Goal: Transaction & Acquisition: Purchase product/service

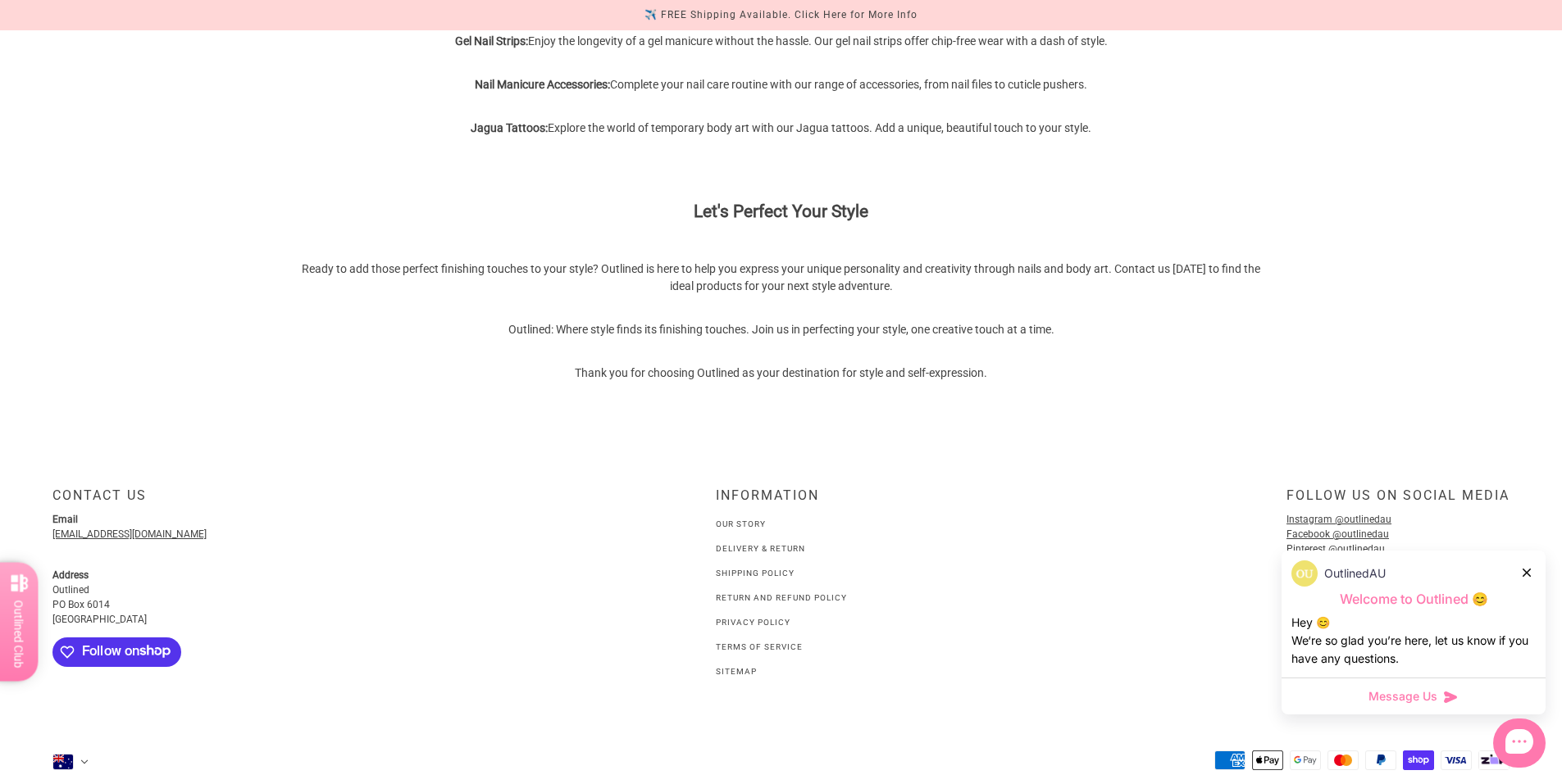
scroll to position [1062, 0]
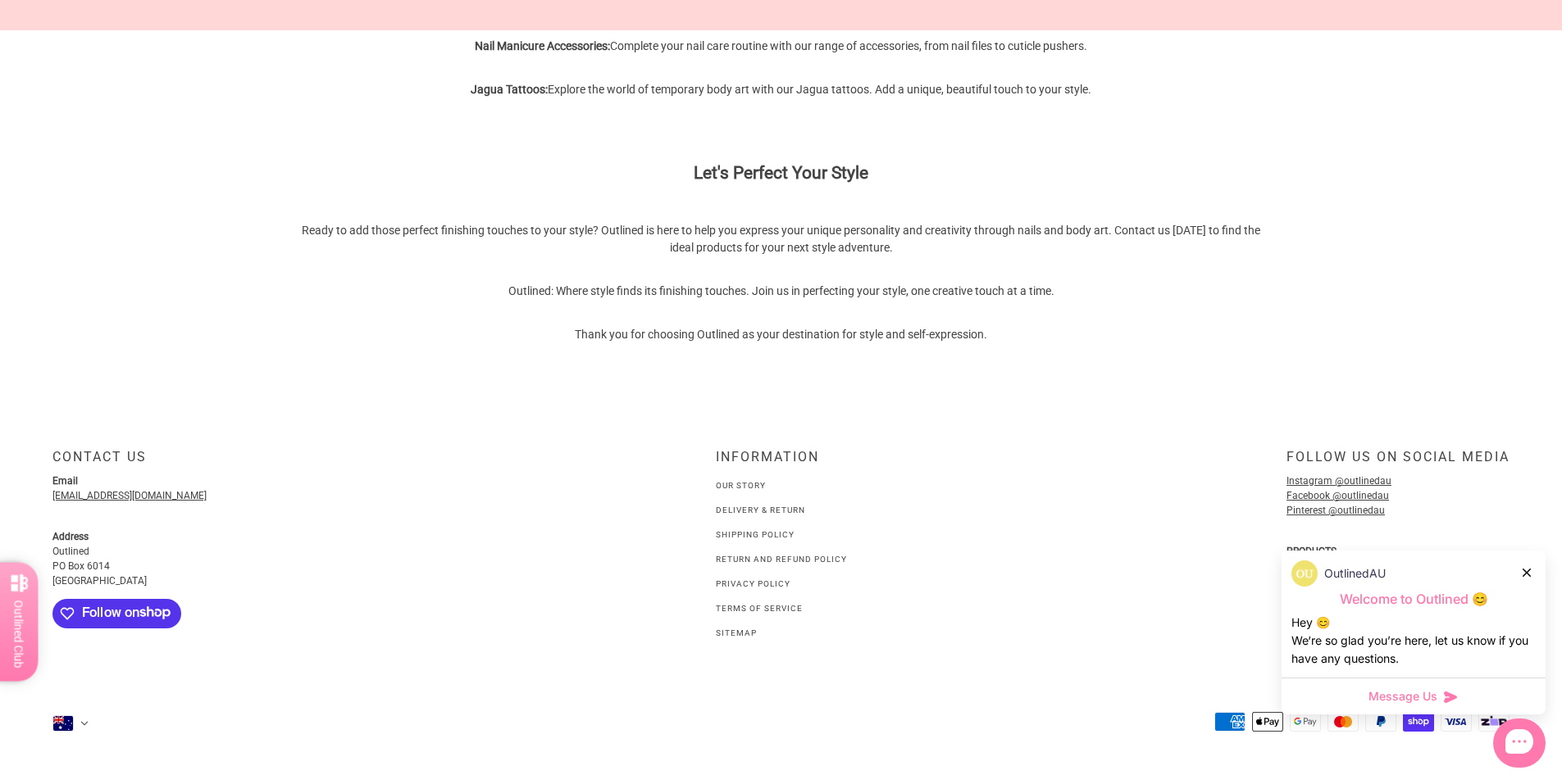
click at [1526, 569] on icon at bounding box center [1526, 572] width 8 height 8
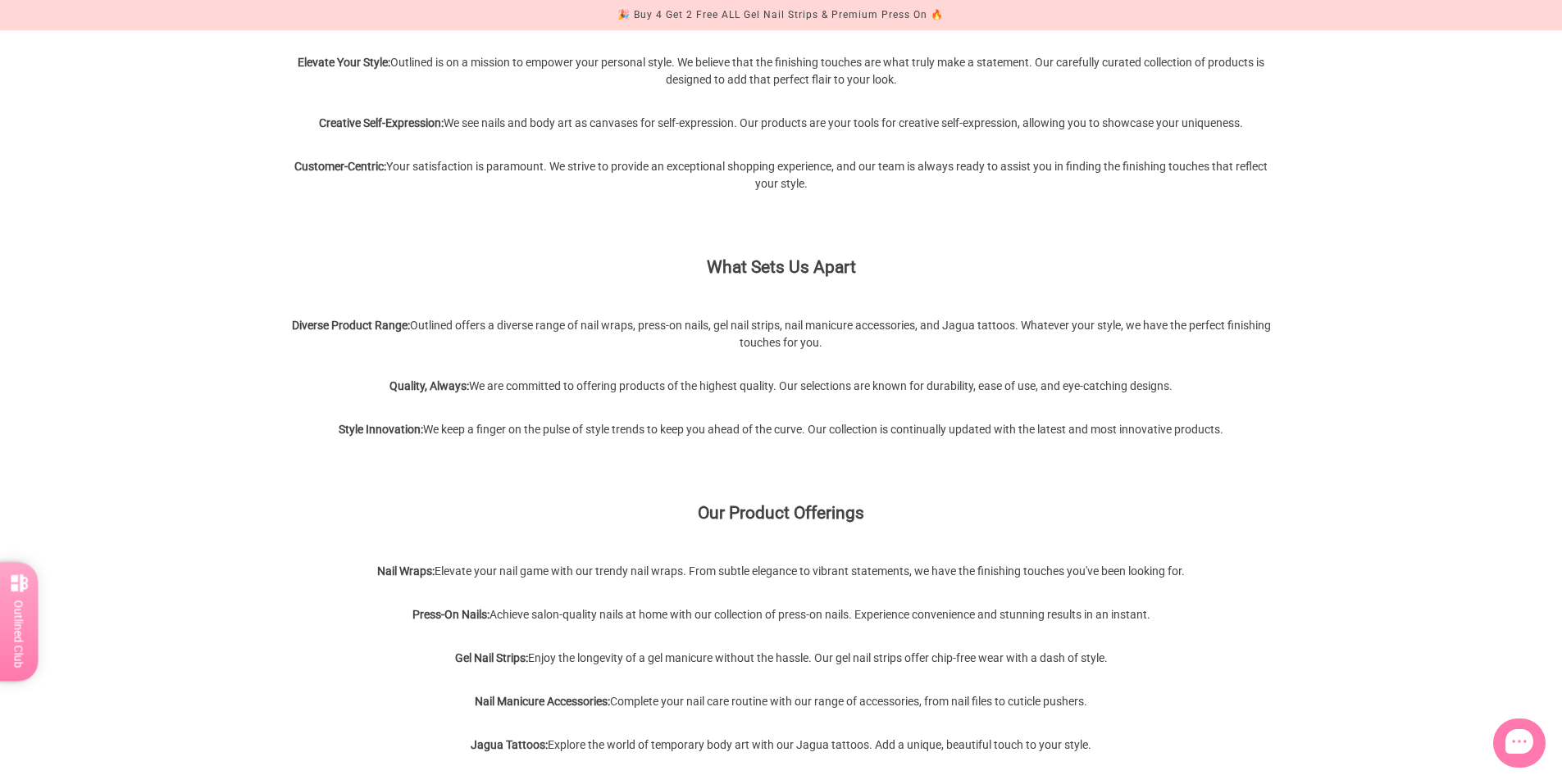
scroll to position [0, 0]
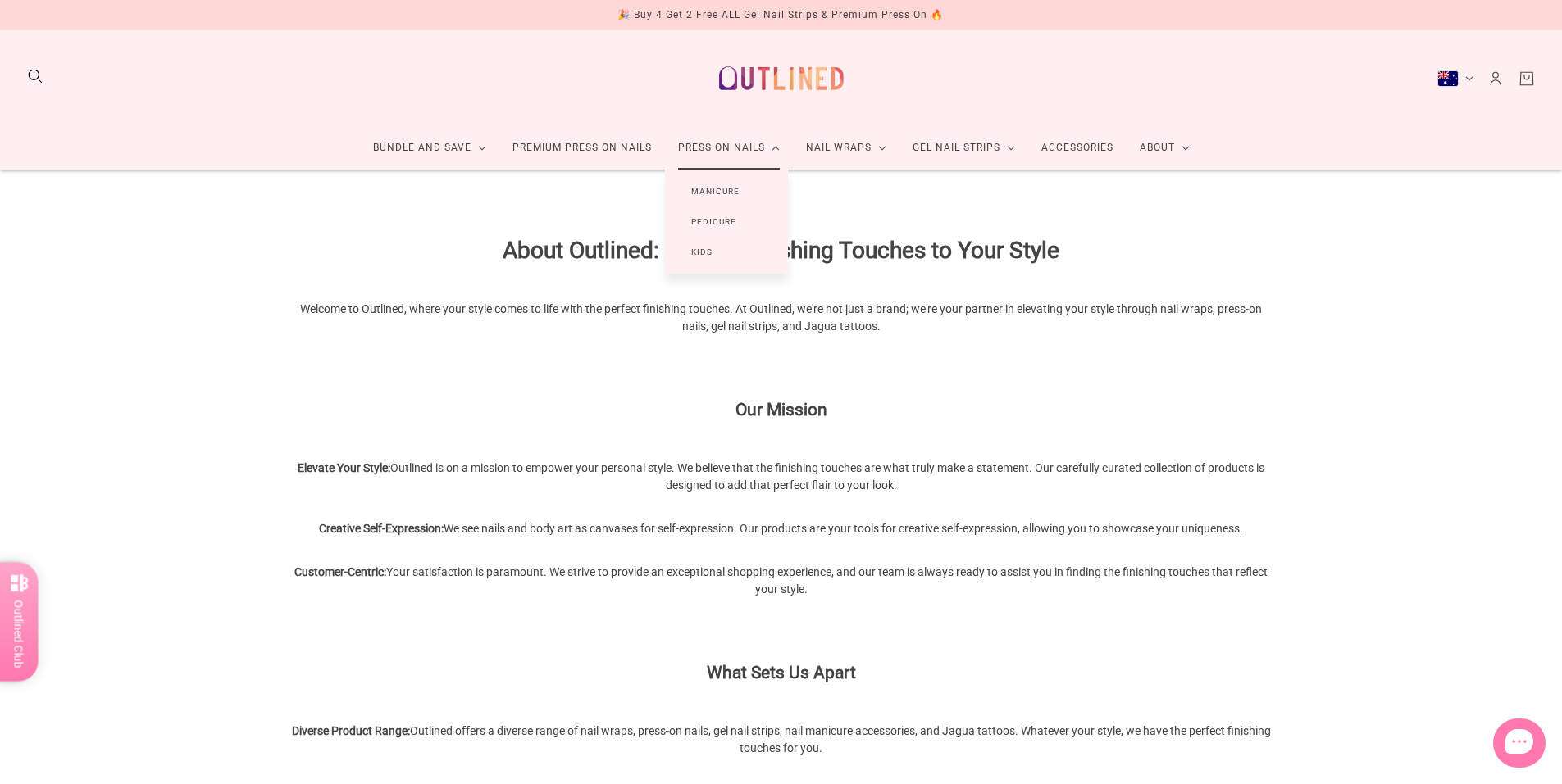
click at [713, 191] on link "Manicure" at bounding box center [716, 191] width 101 height 30
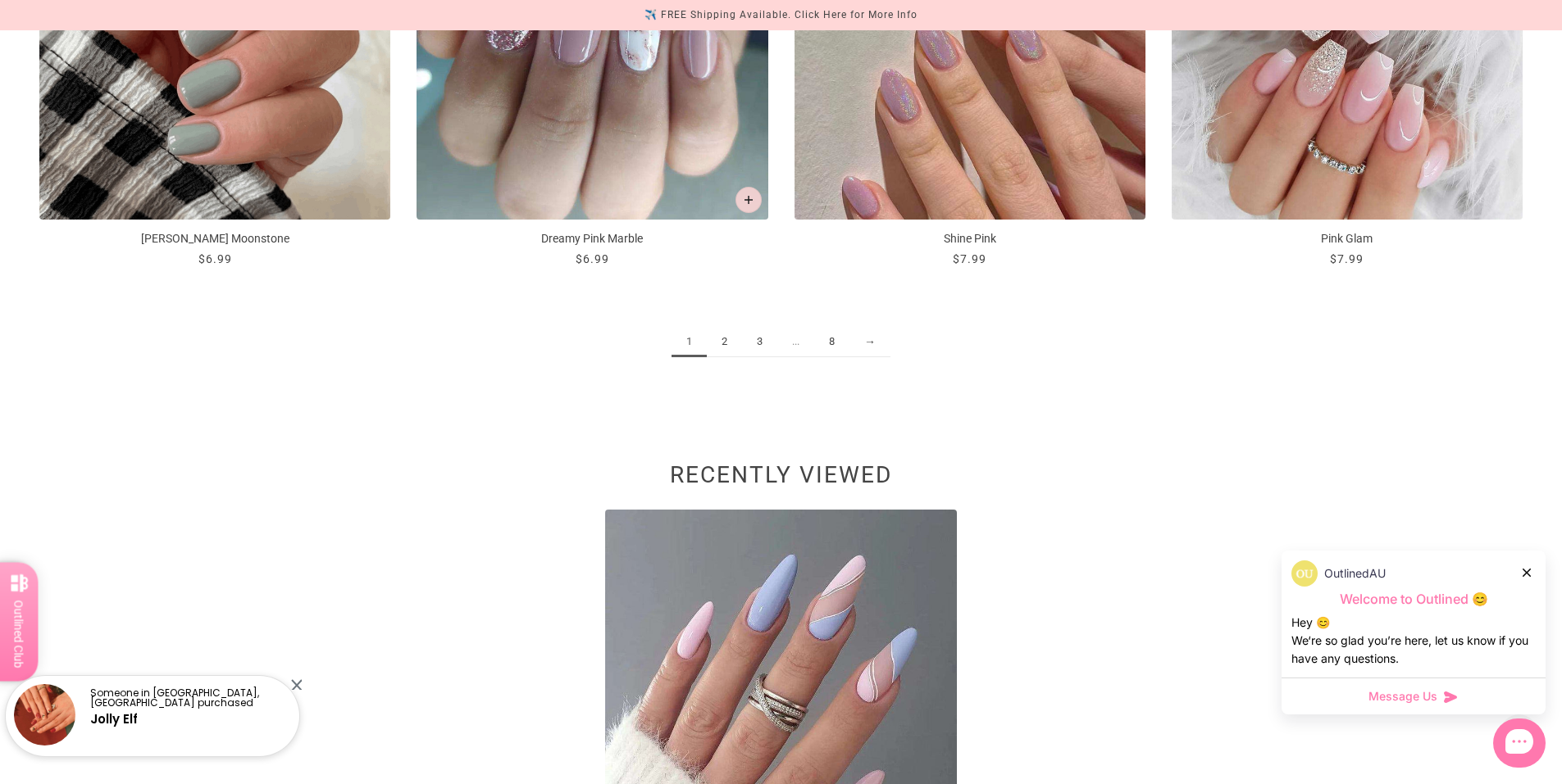
scroll to position [2623, 0]
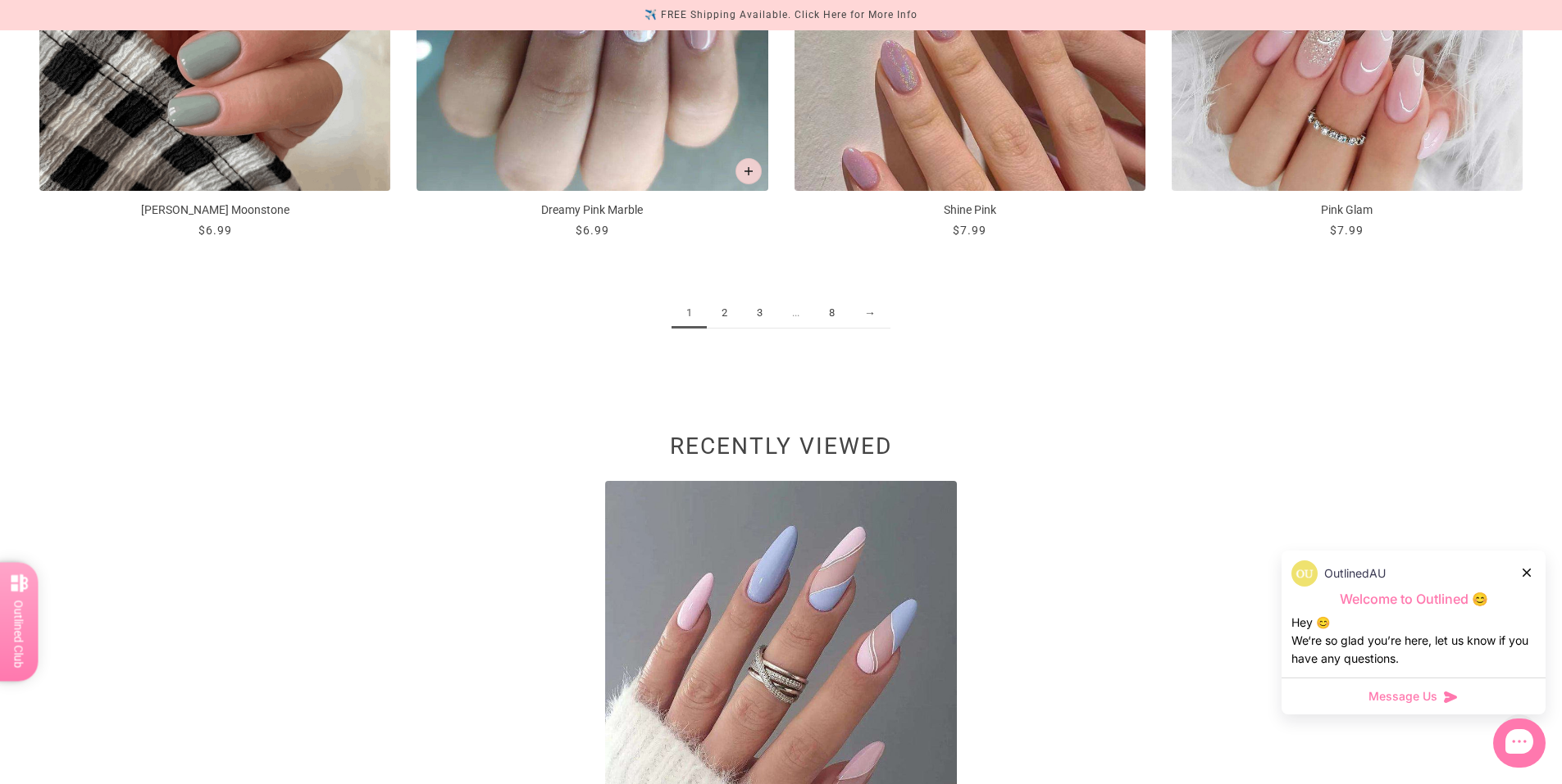
click at [725, 324] on link "2" at bounding box center [725, 313] width 36 height 30
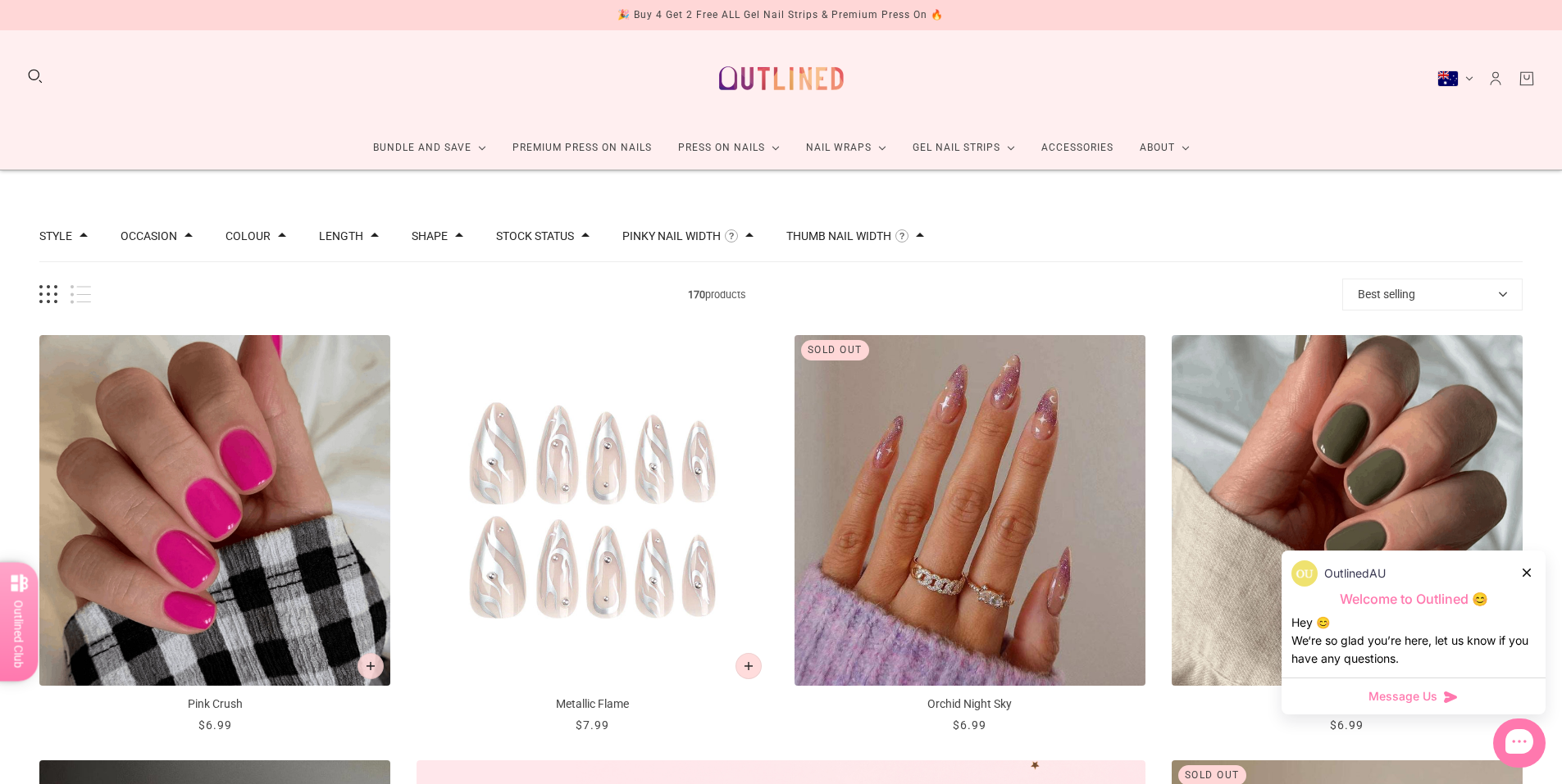
click at [916, 234] on span at bounding box center [919, 234] width 8 height 8
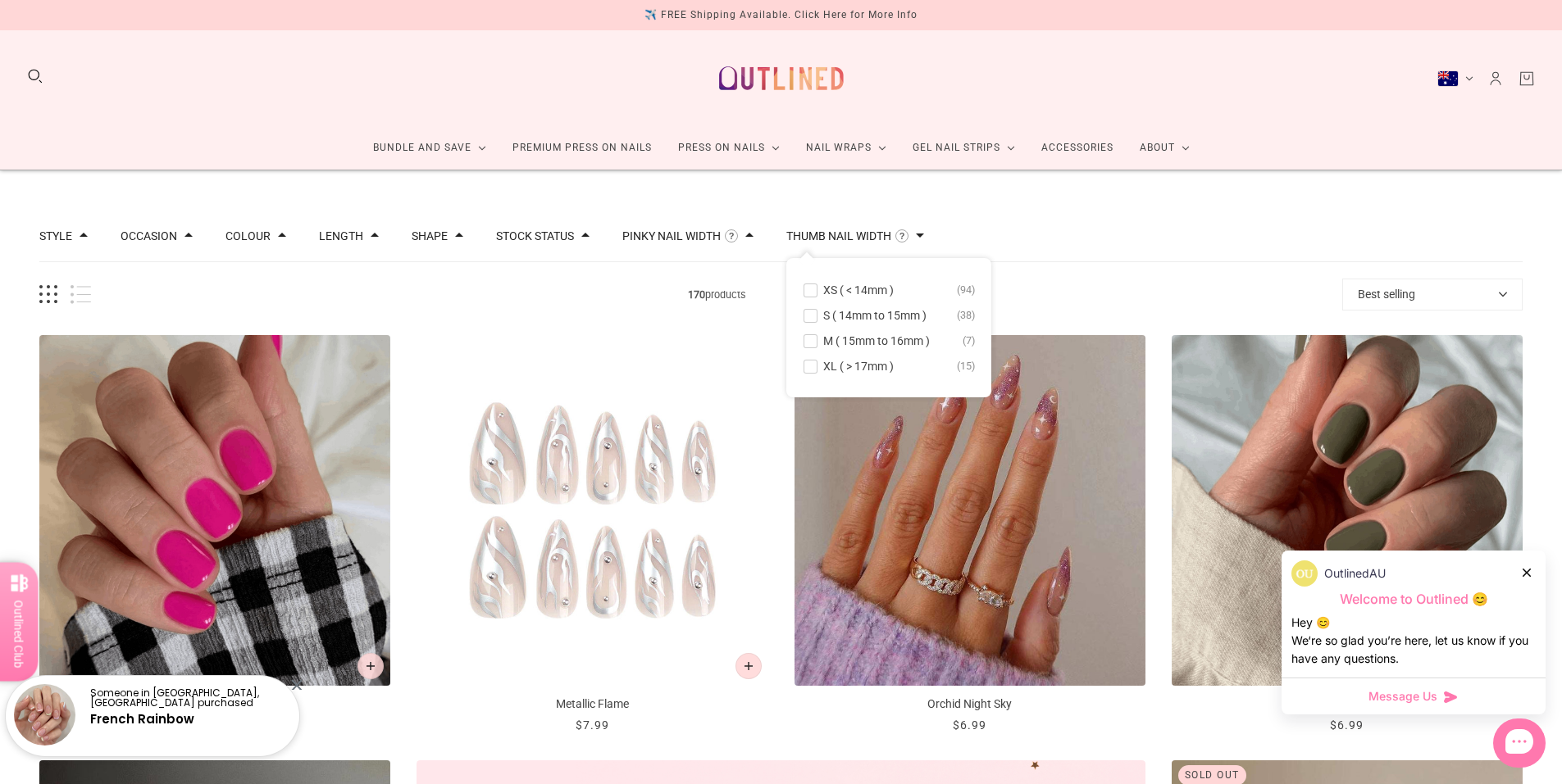
click at [916, 234] on span at bounding box center [919, 234] width 8 height 8
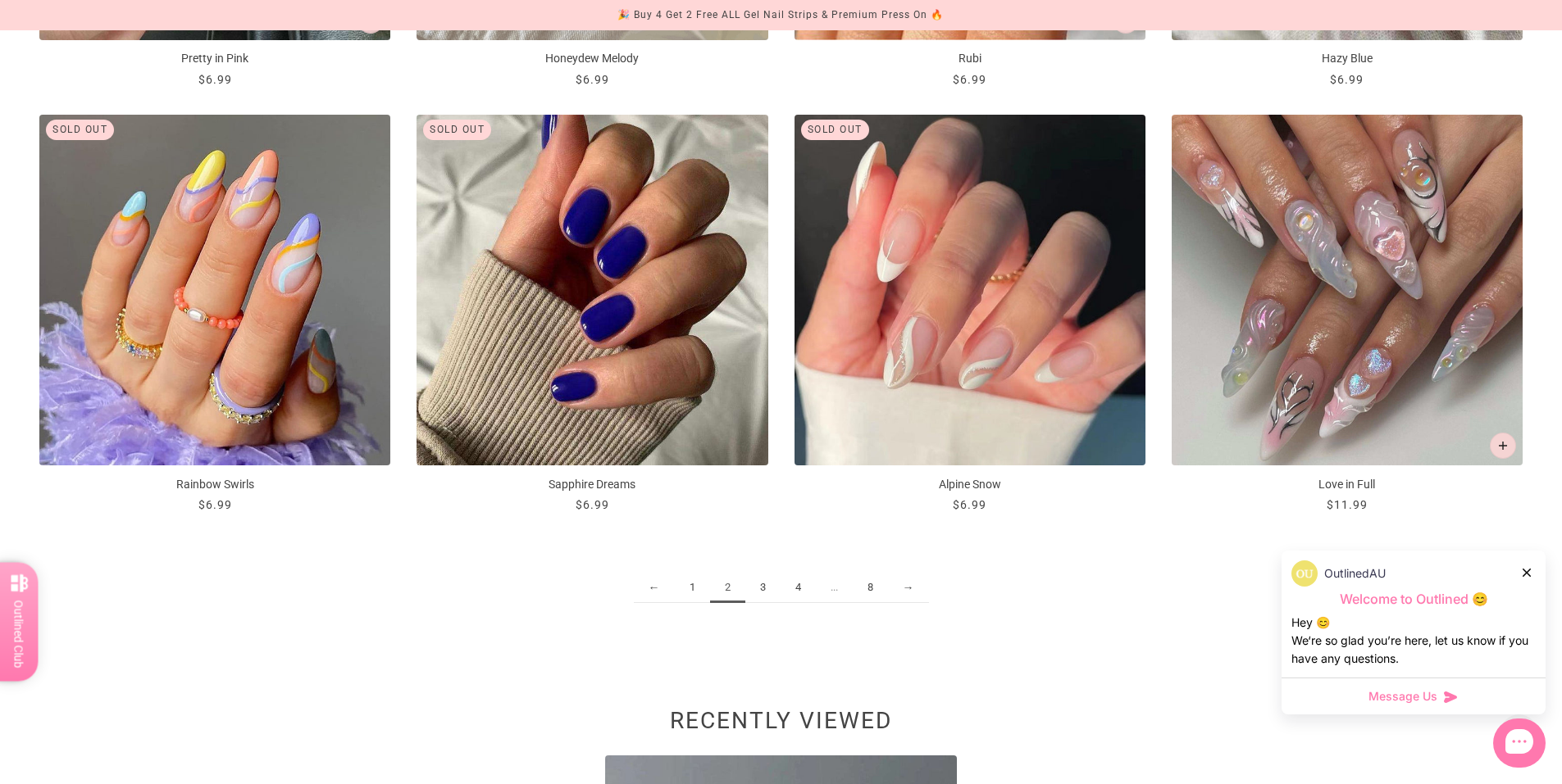
scroll to position [2377, 0]
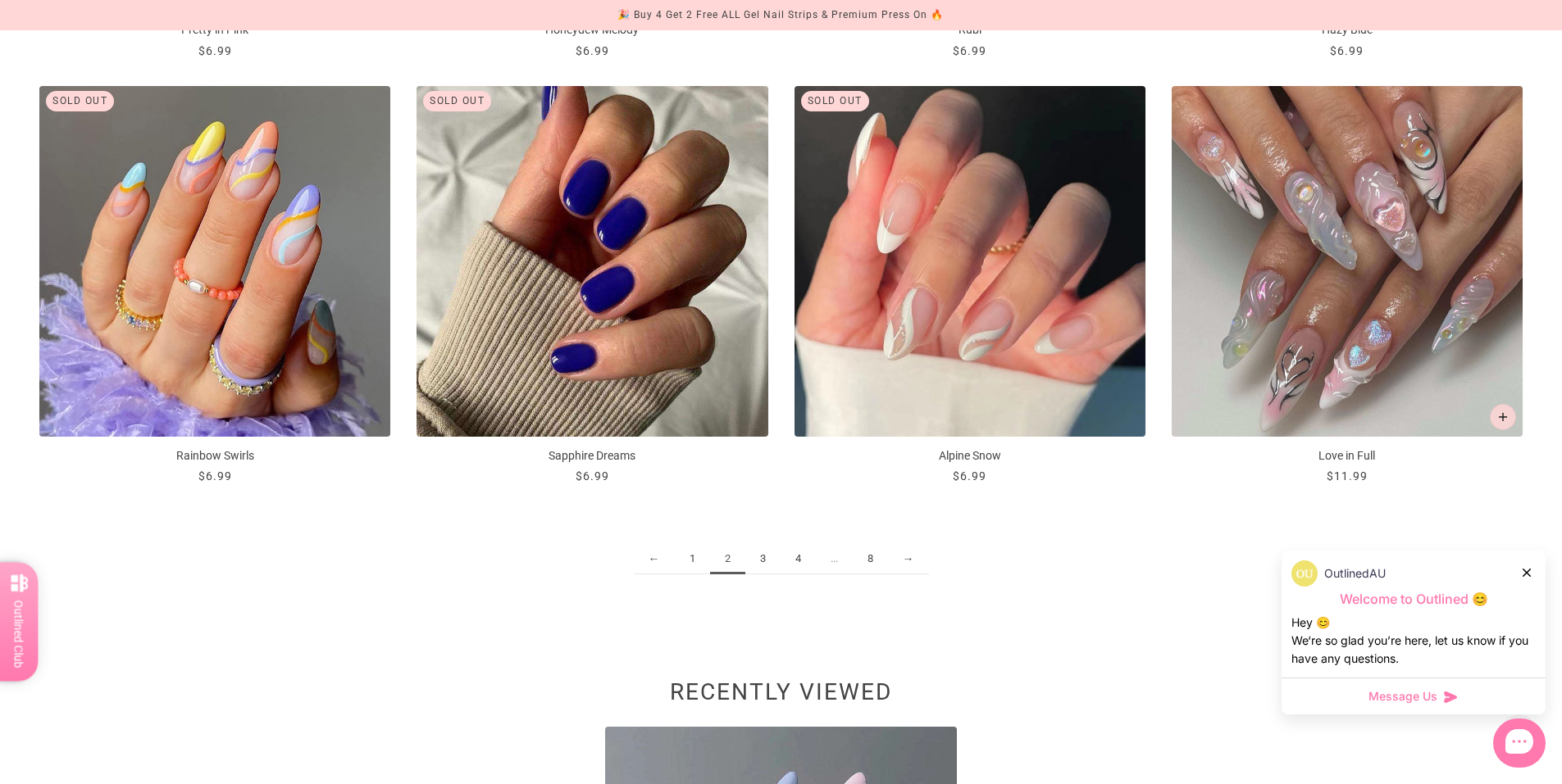
click at [754, 555] on link "3" at bounding box center [763, 559] width 36 height 30
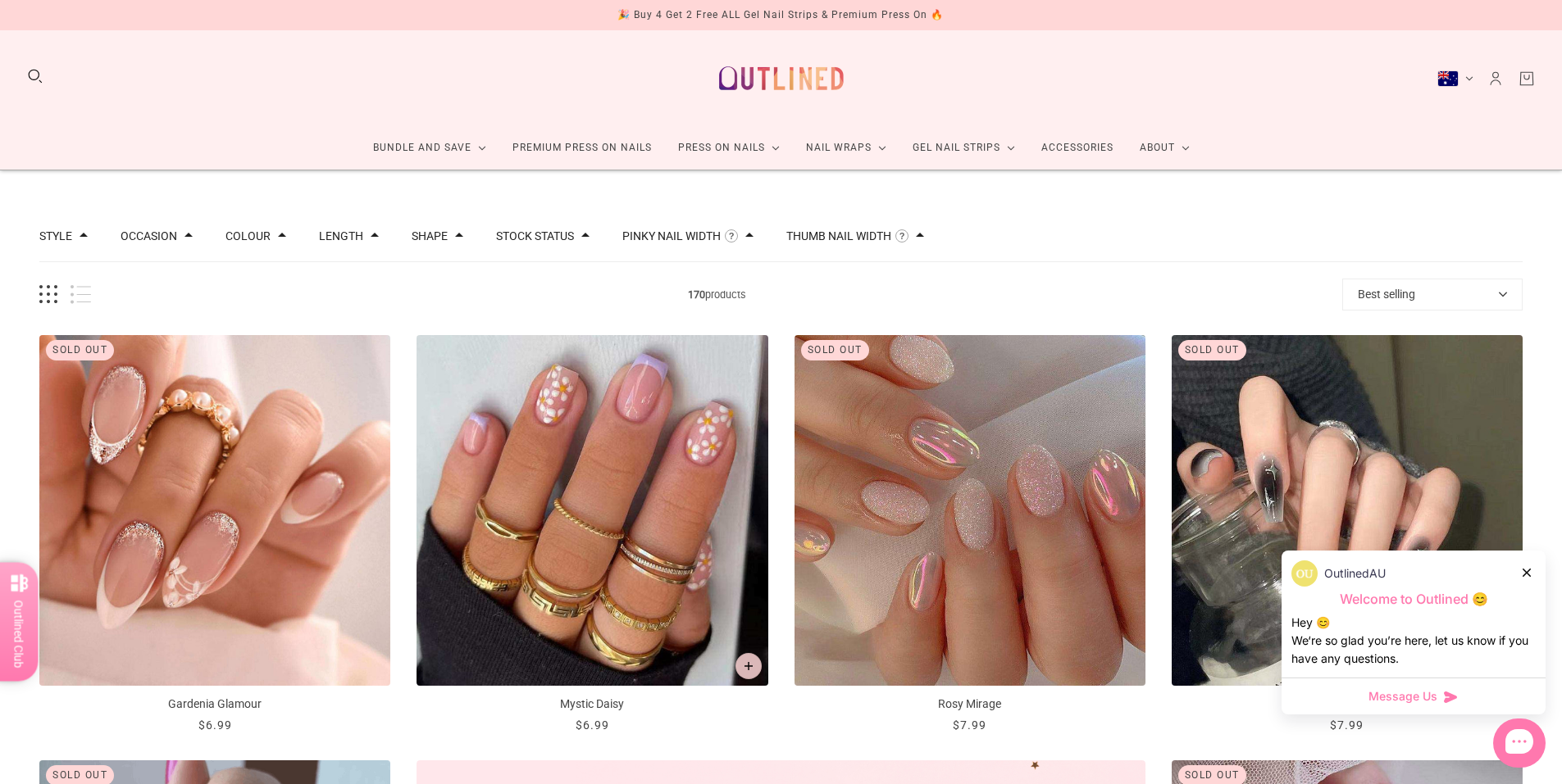
click at [566, 237] on div "Stock status" at bounding box center [543, 235] width 94 height 11
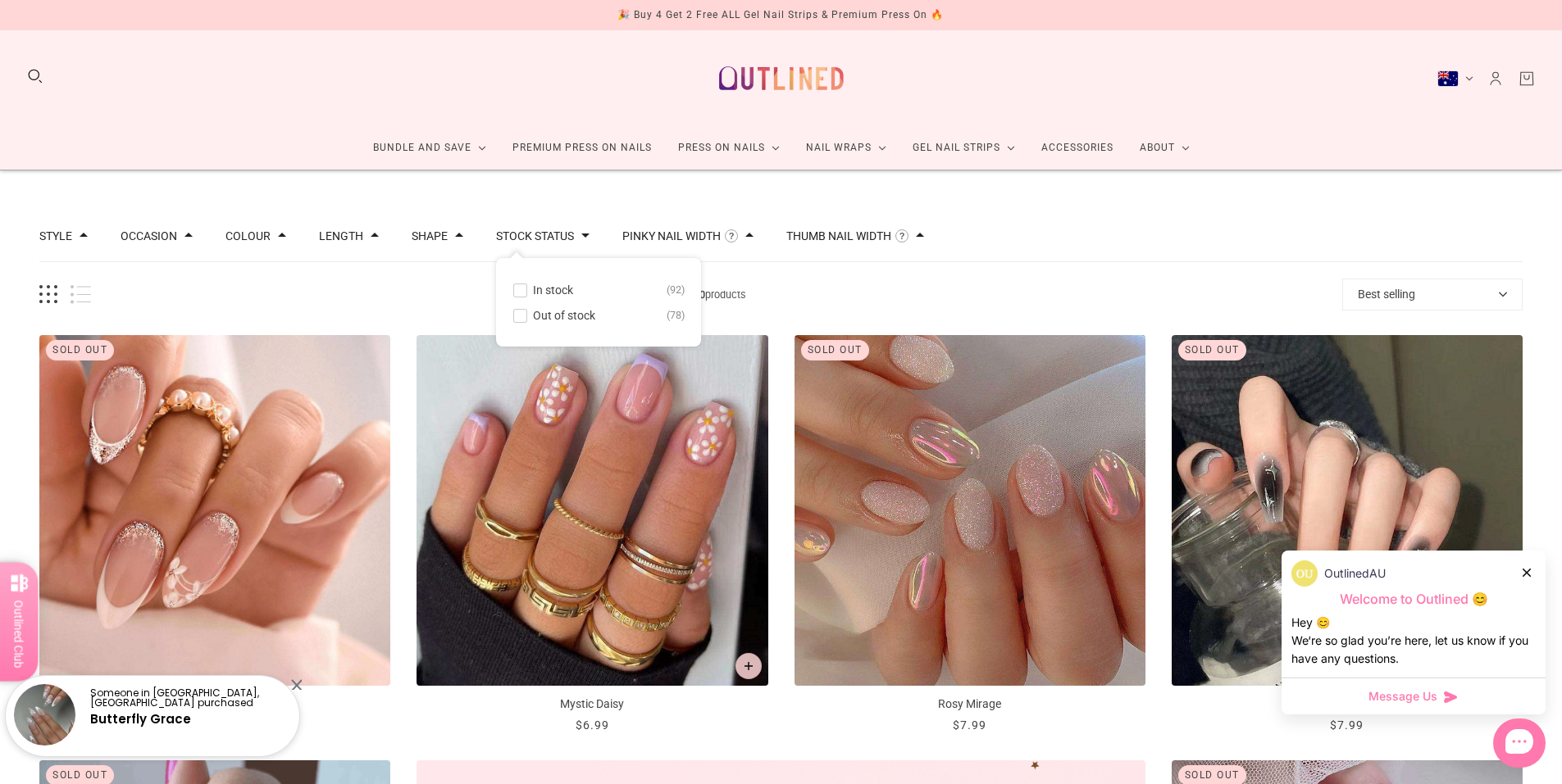
click at [514, 287] on span at bounding box center [520, 291] width 12 height 12
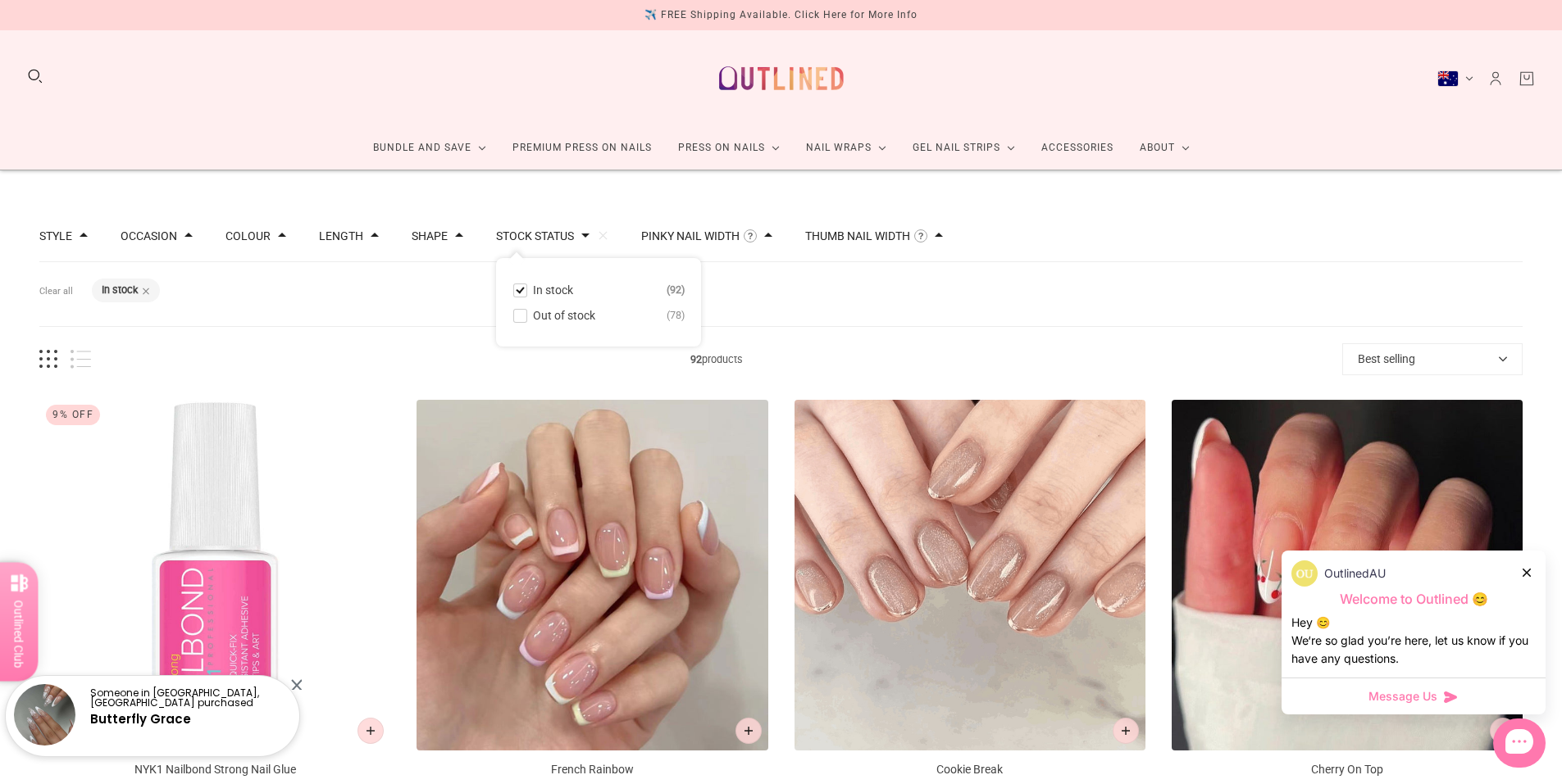
click at [864, 281] on div "Filters Clear all Stock status: In stock" at bounding box center [781, 294] width 1484 height 65
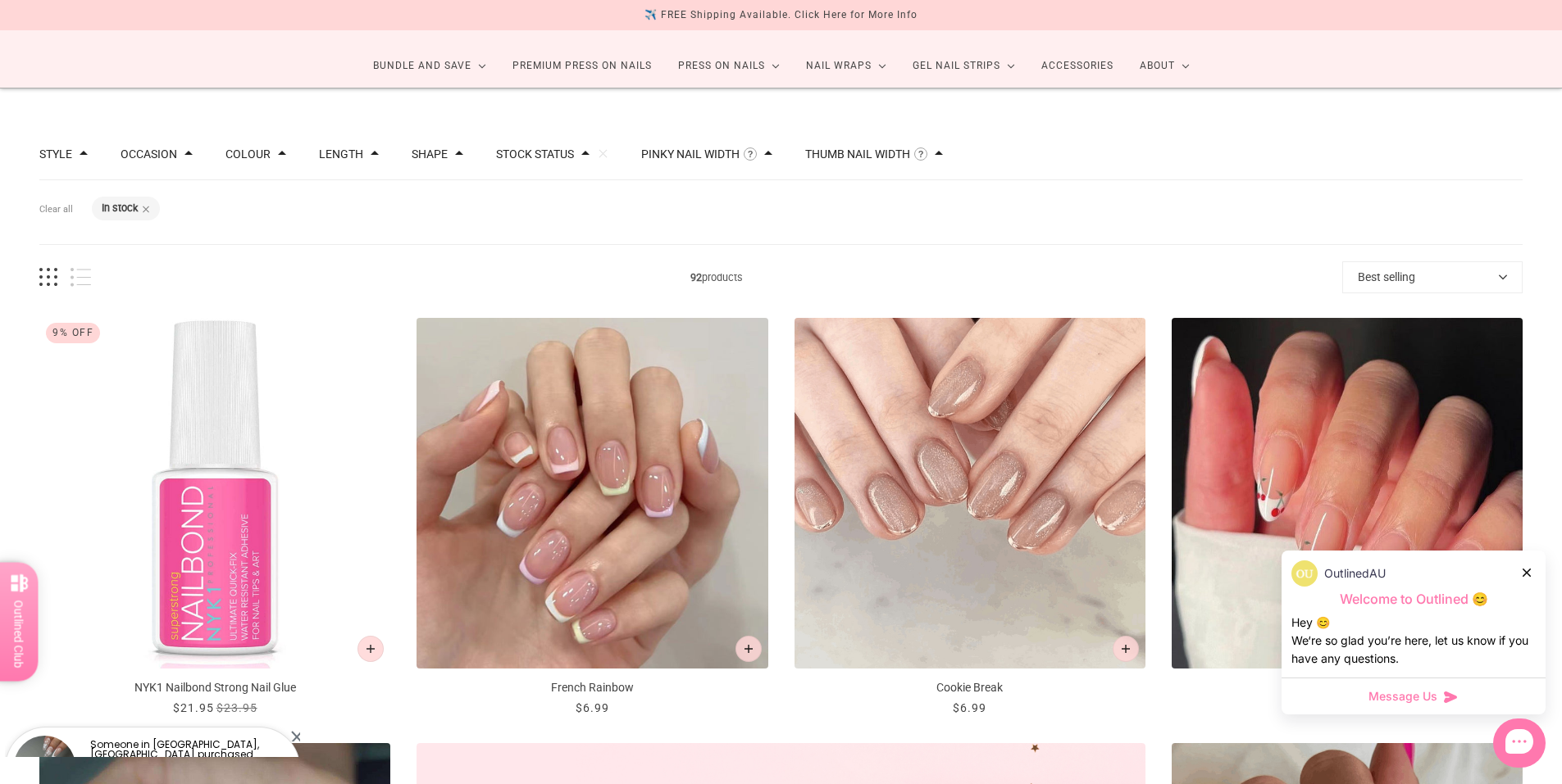
click at [440, 155] on div "Shape" at bounding box center [437, 154] width 51 height 11
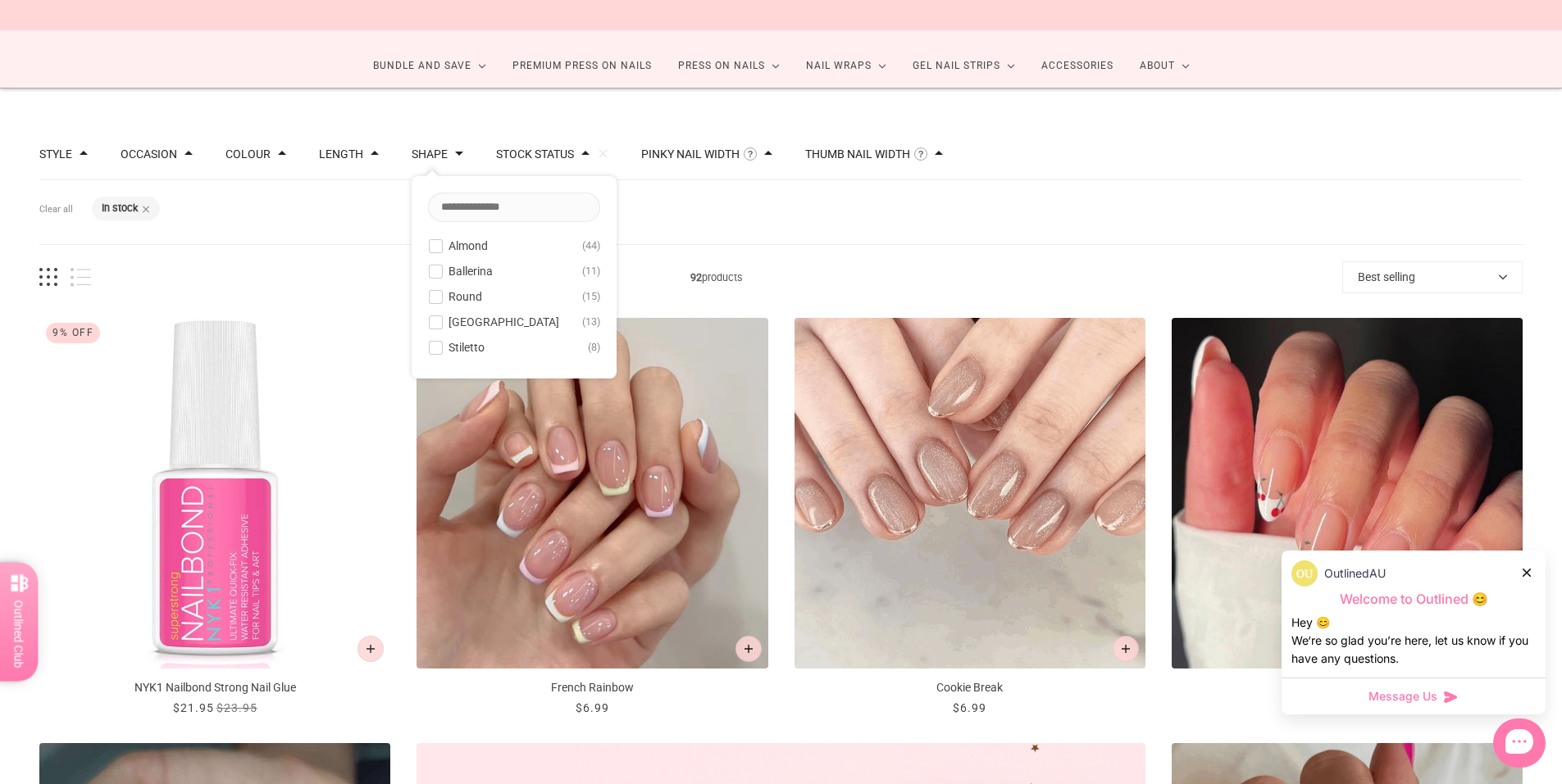
click at [431, 247] on span at bounding box center [436, 247] width 12 height 12
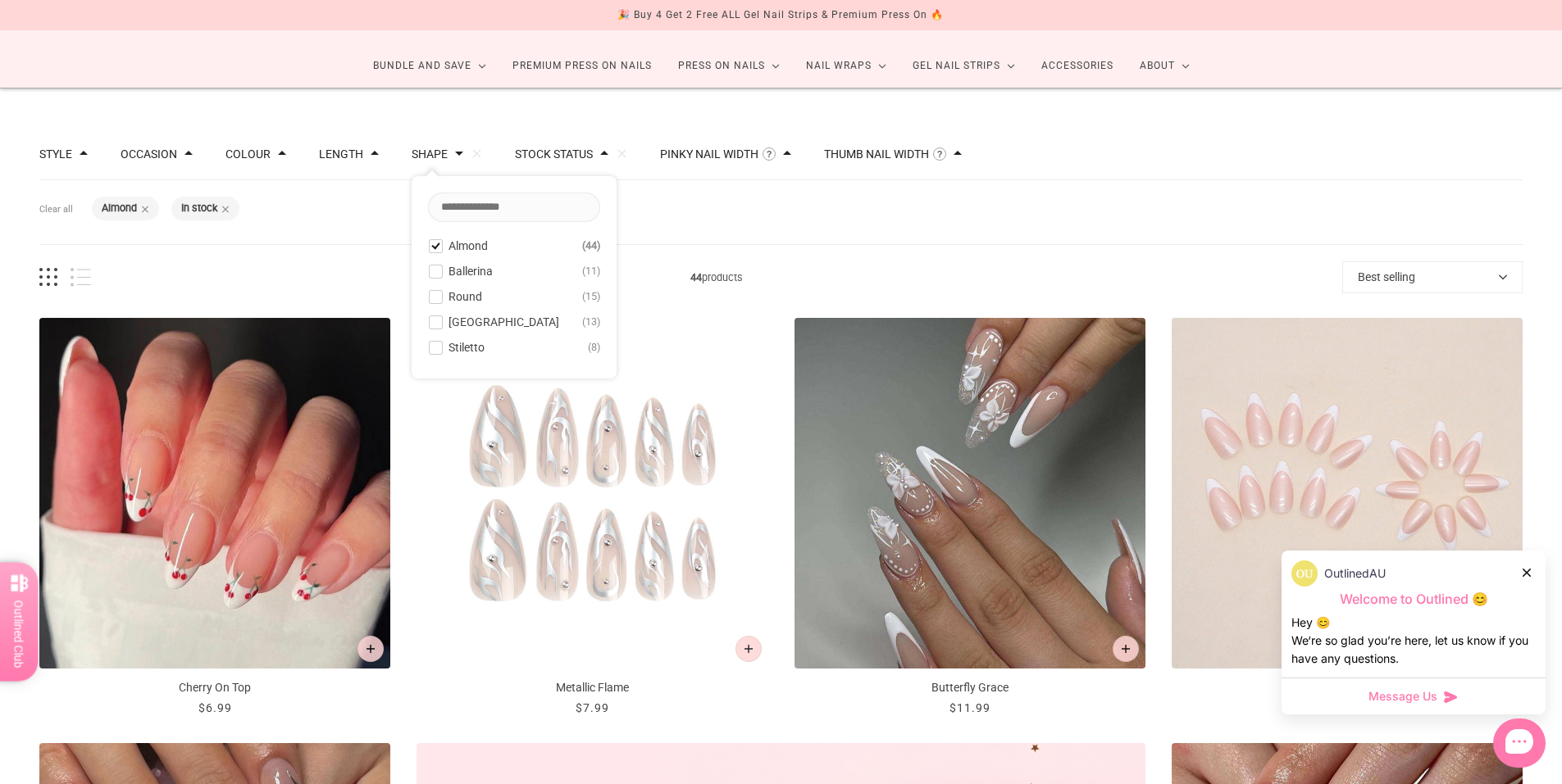
click at [761, 234] on div "Filters Clear all Shape: Almond Stock status: In stock" at bounding box center [781, 213] width 1484 height 65
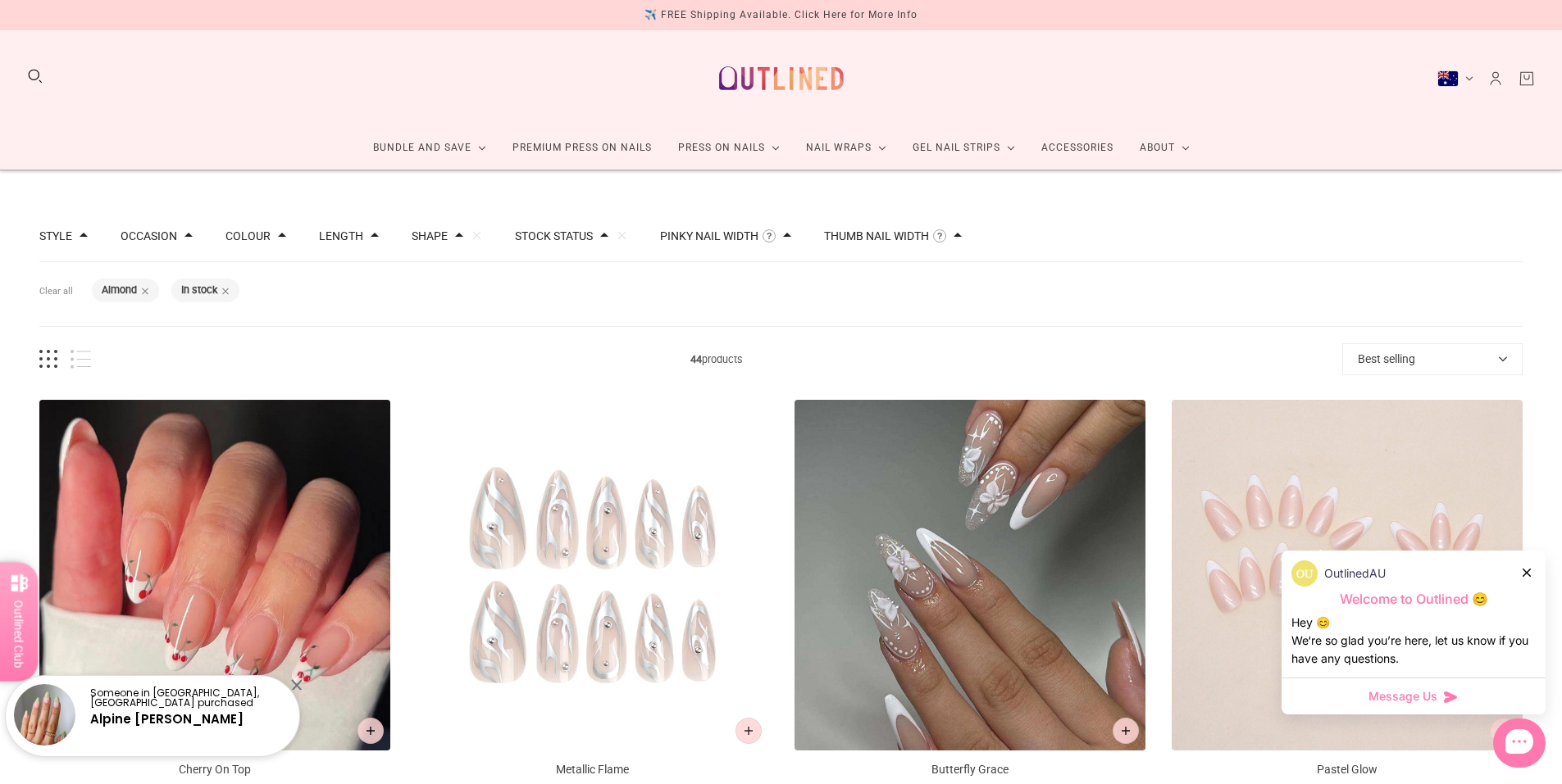
click at [361, 240] on div "Length" at bounding box center [348, 235] width 60 height 11
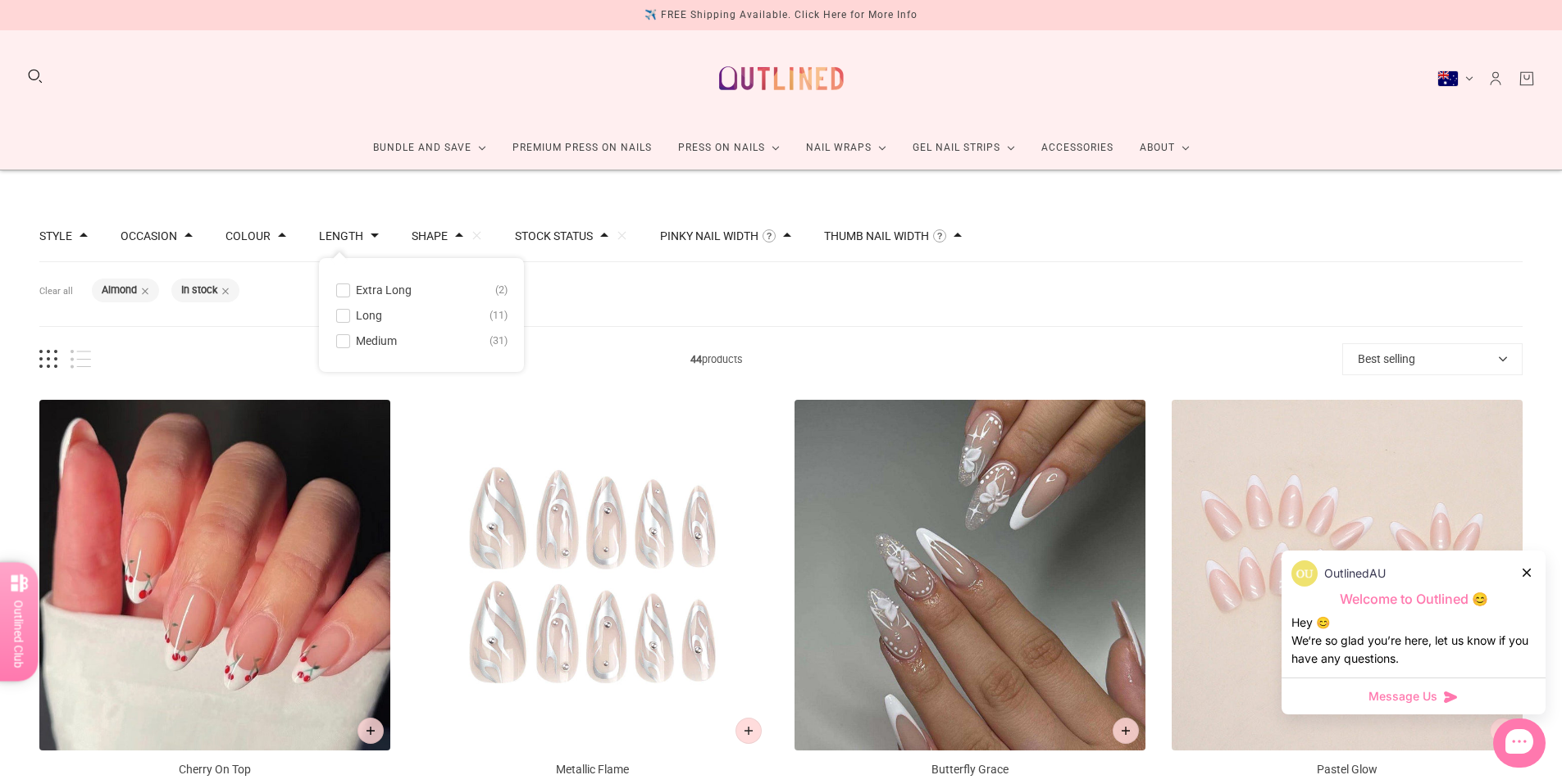
click at [337, 337] on span at bounding box center [343, 341] width 12 height 12
click at [791, 298] on div "Filters Clear all Length: Medium Shape: Almond Stock status: In stock" at bounding box center [781, 294] width 1484 height 65
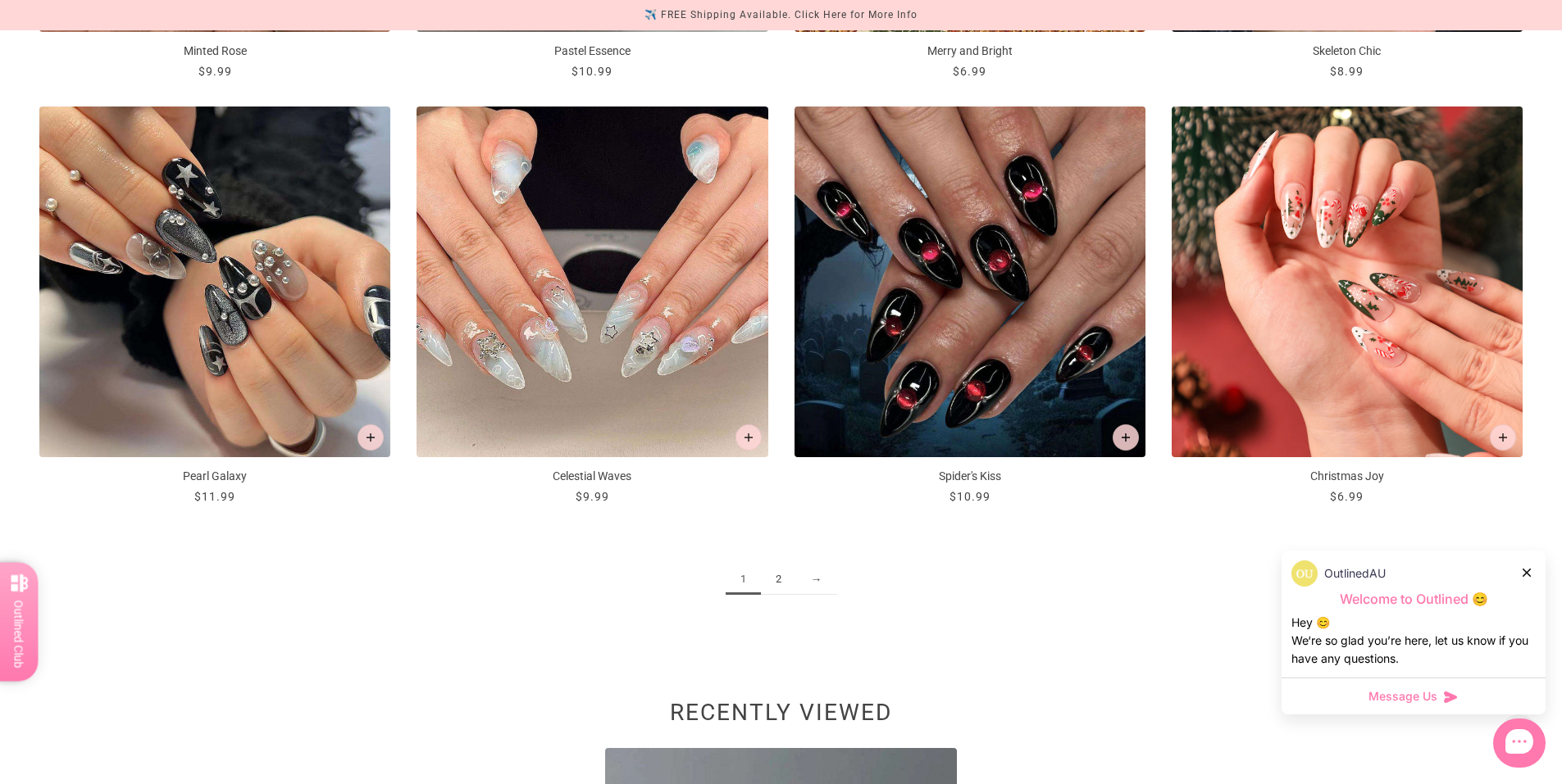
scroll to position [2459, 0]
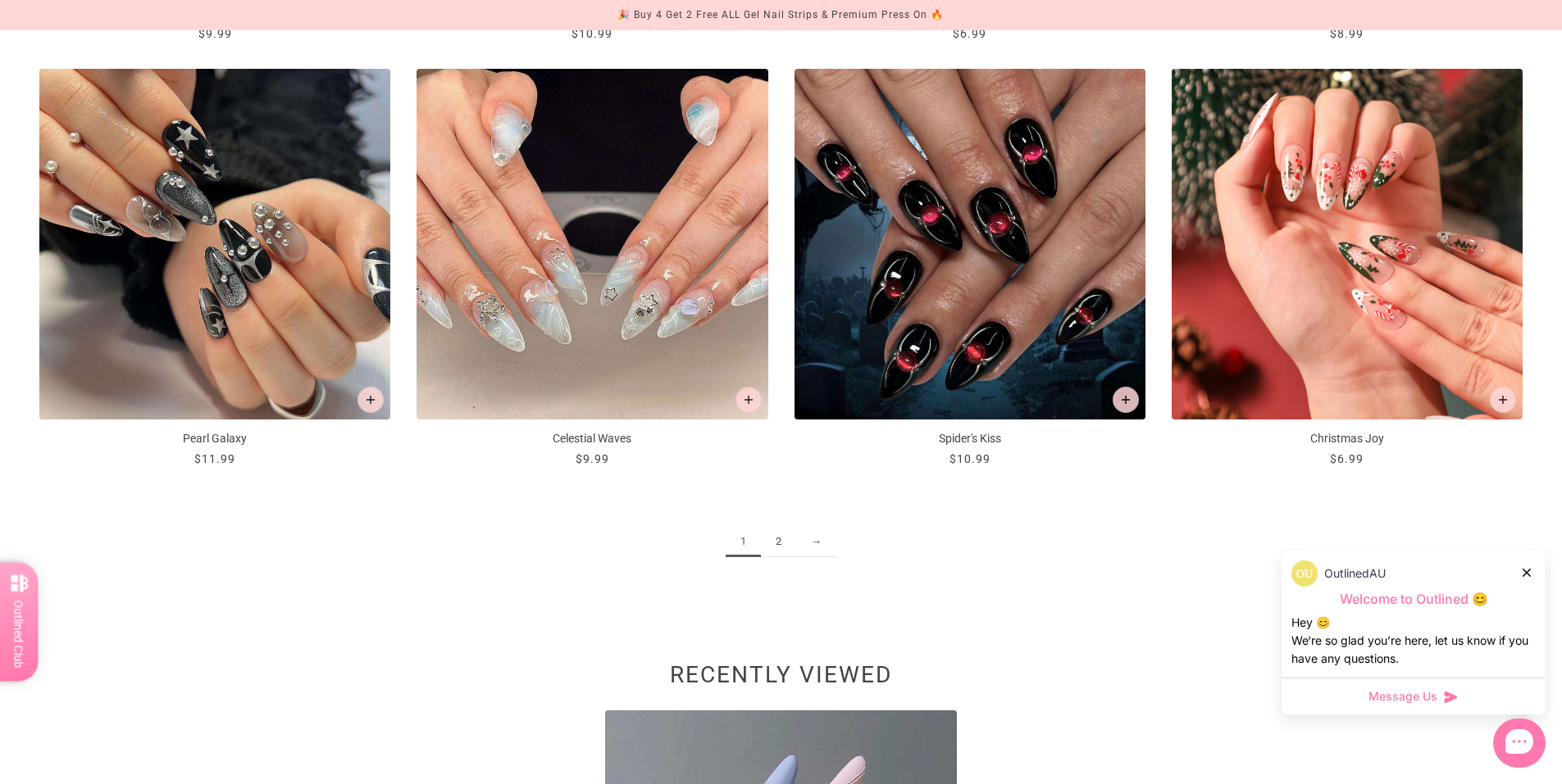
click at [771, 540] on link "2" at bounding box center [778, 542] width 36 height 30
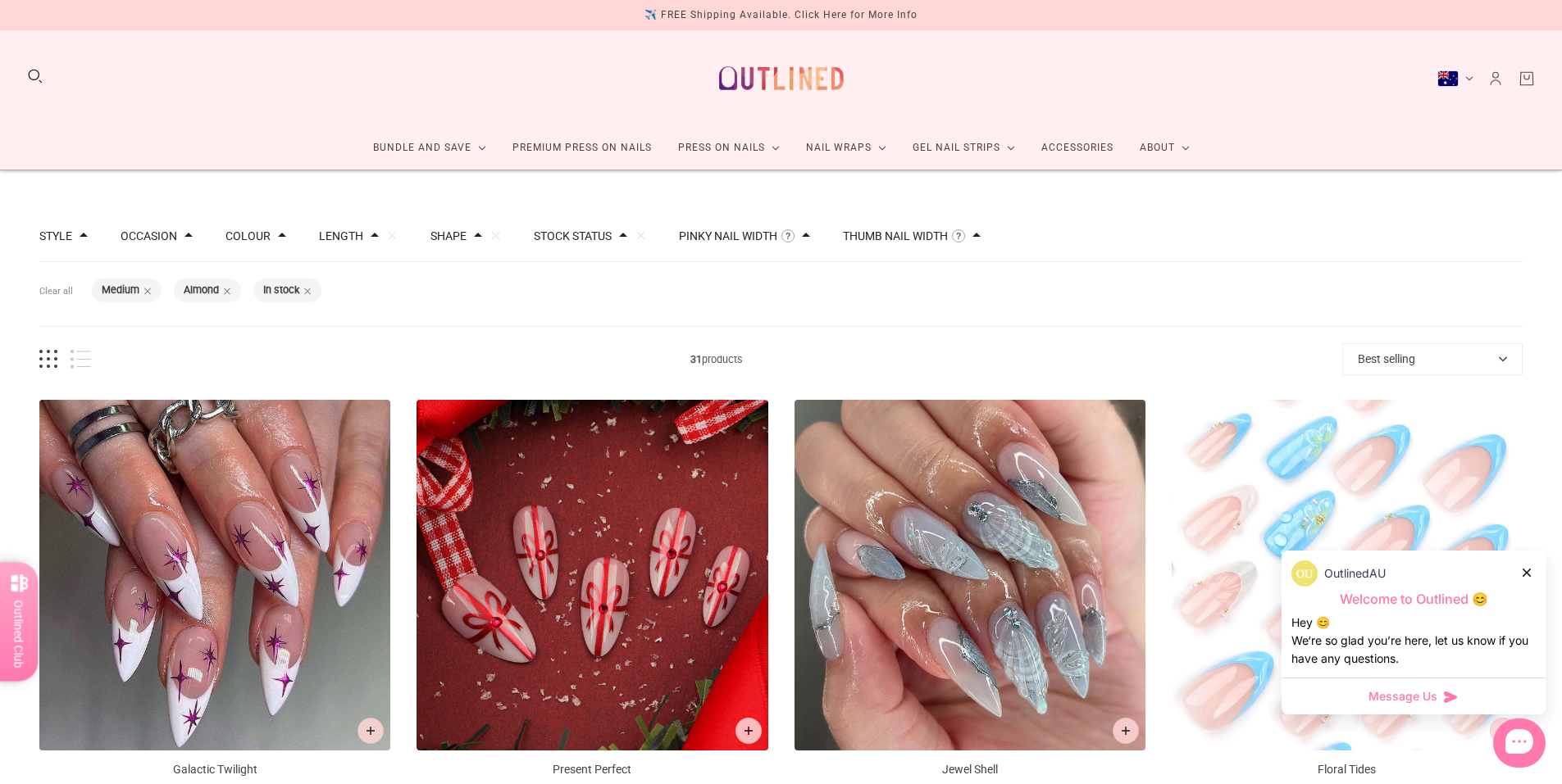
click at [373, 235] on div "Length Clear" at bounding box center [358, 235] width 79 height 11
click at [274, 326] on div "Filters Clear all Length: Medium Shape: Almond Stock status: In stock" at bounding box center [781, 294] width 1484 height 65
click at [148, 291] on span at bounding box center [147, 290] width 8 height 8
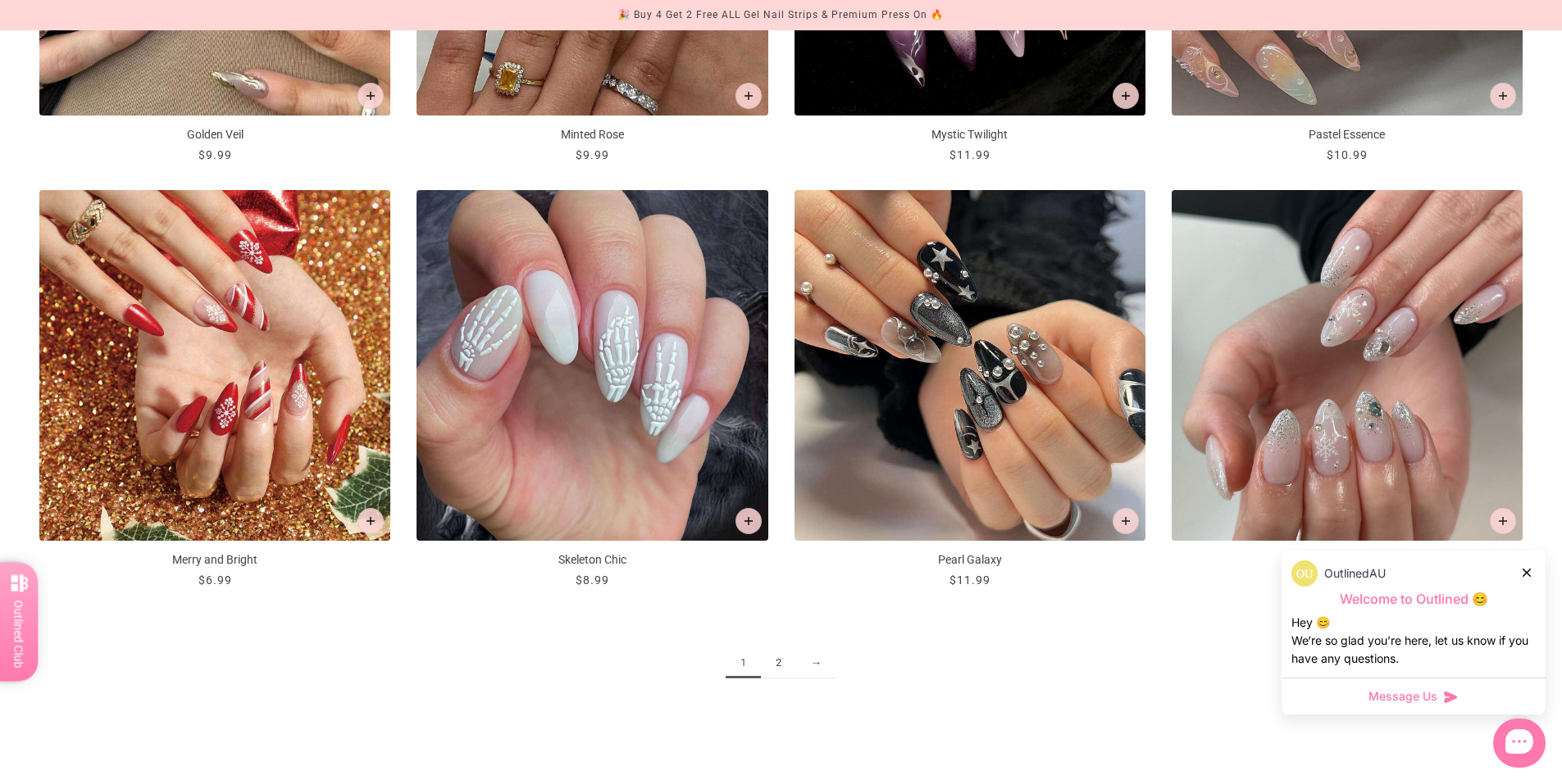
scroll to position [2377, 0]
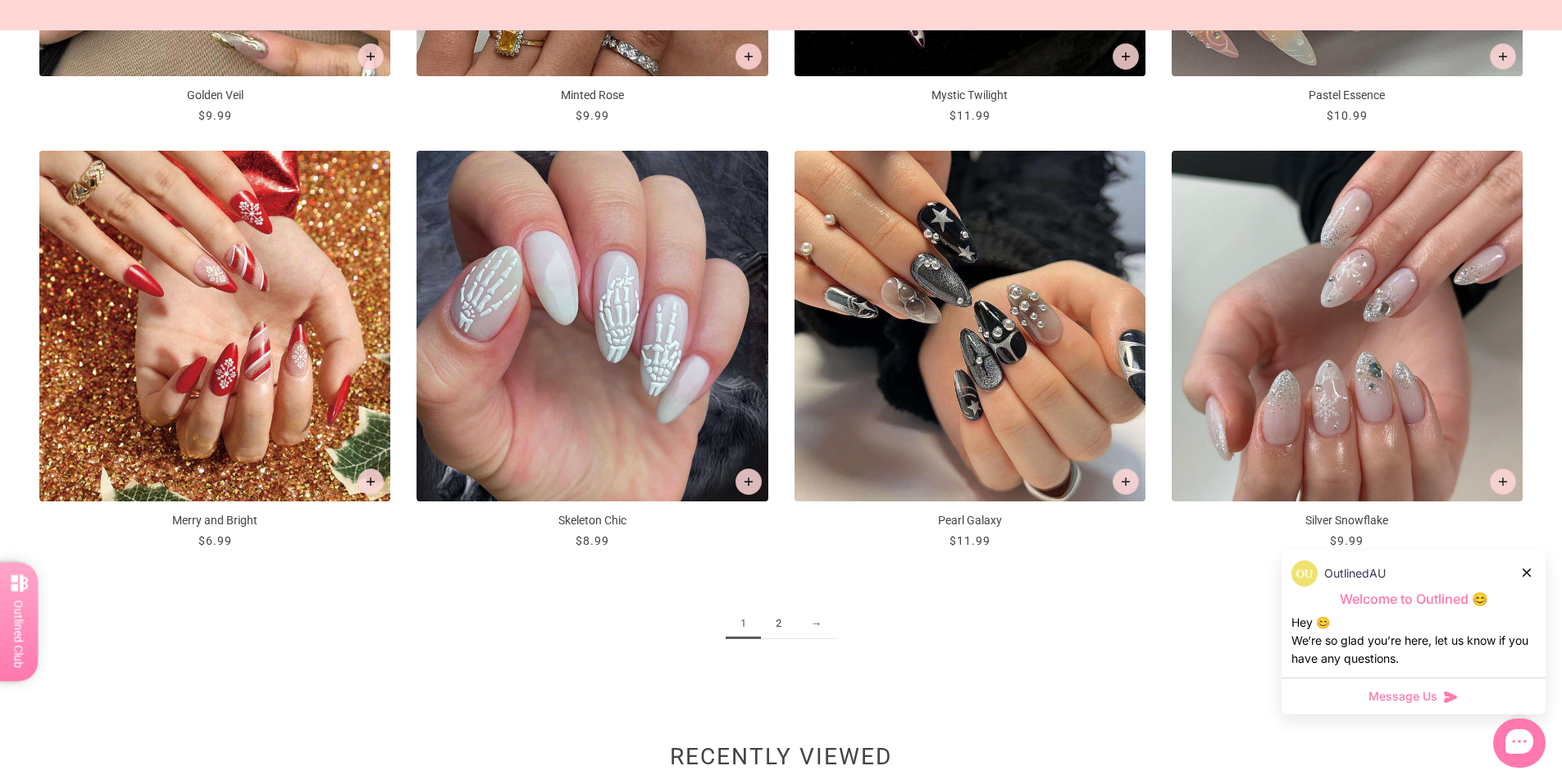
click at [780, 625] on link "2" at bounding box center [778, 623] width 36 height 30
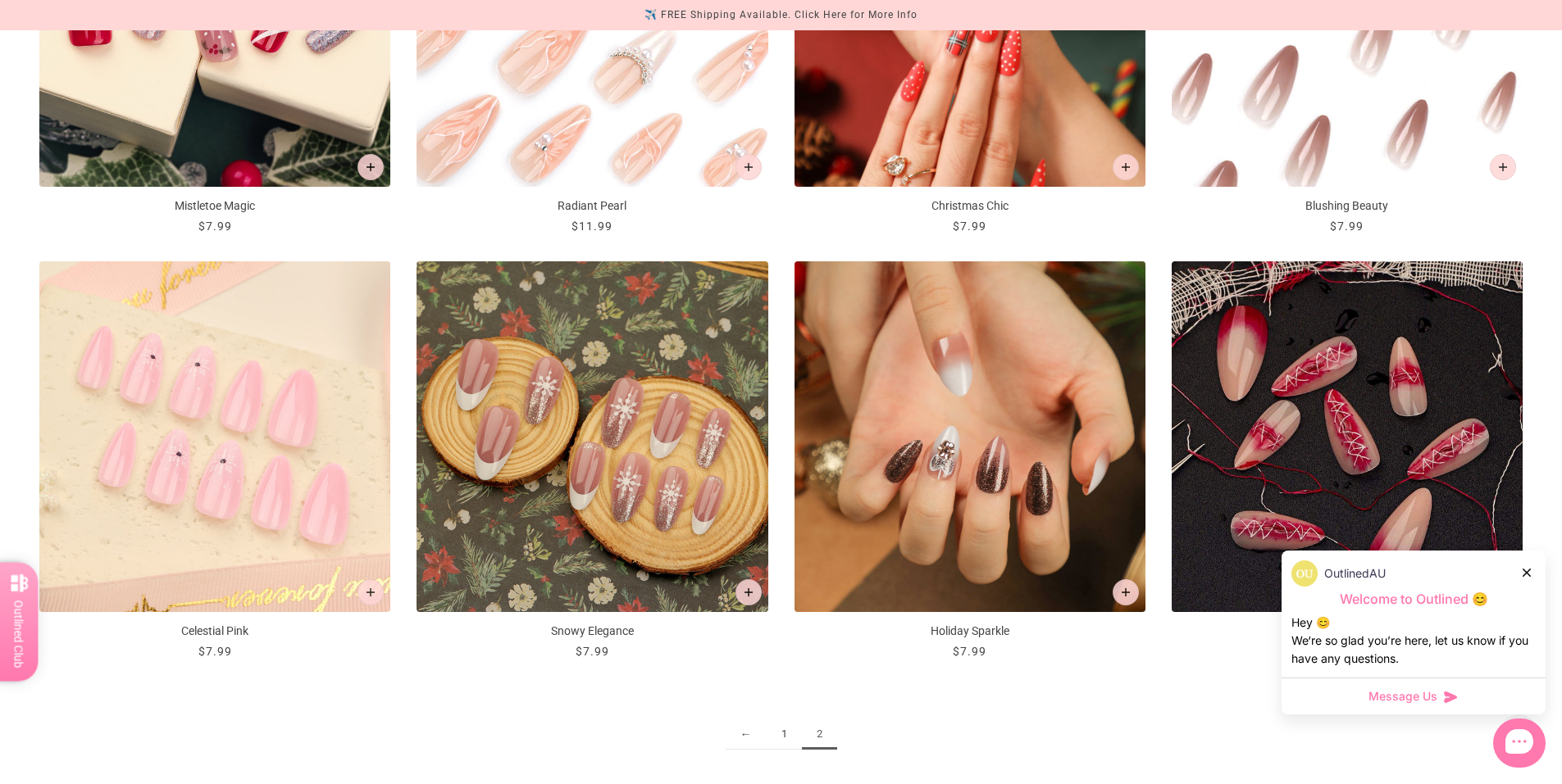
scroll to position [2295, 0]
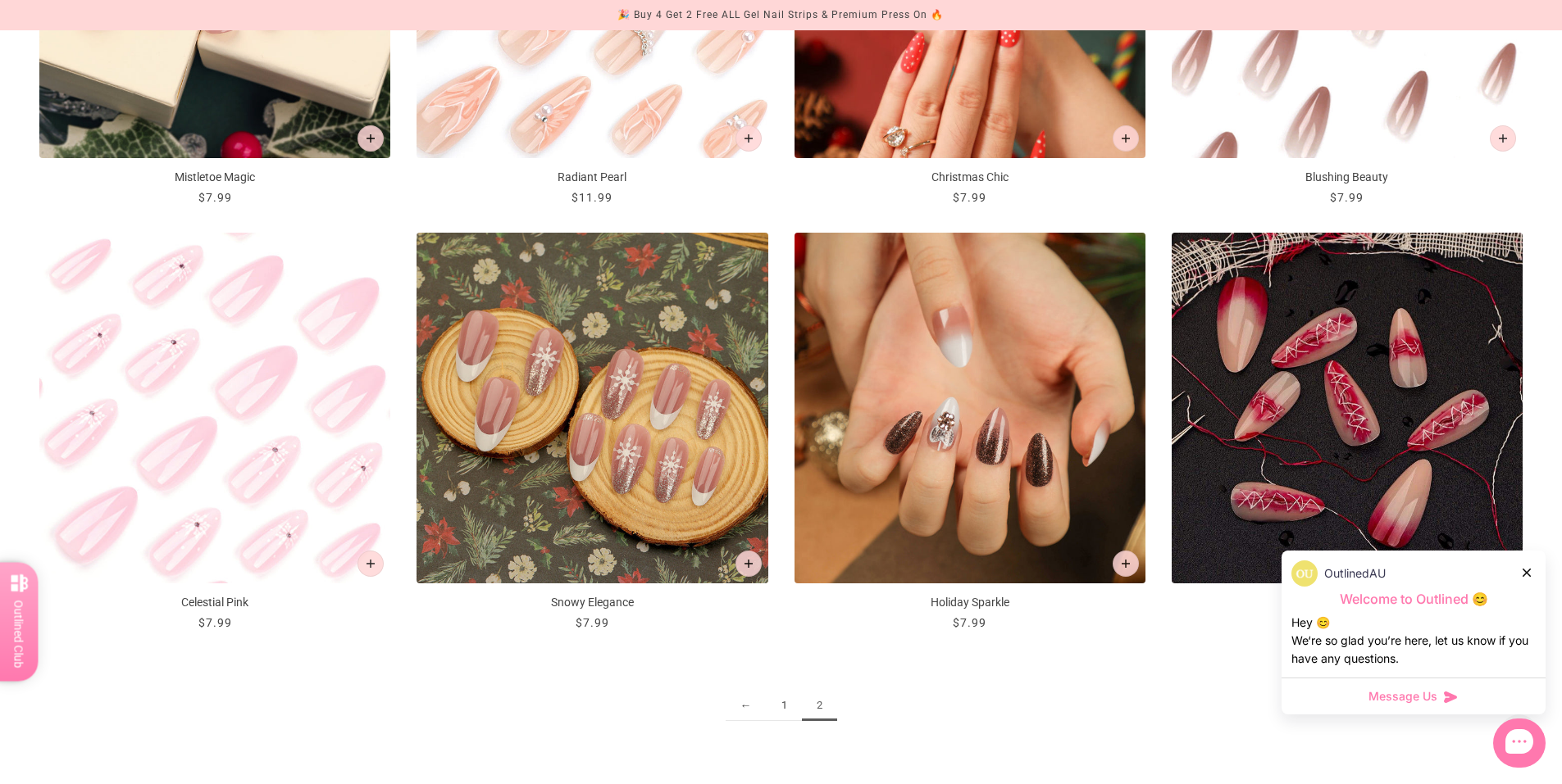
click at [242, 386] on img "Celestial Pink" at bounding box center [215, 408] width 351 height 351
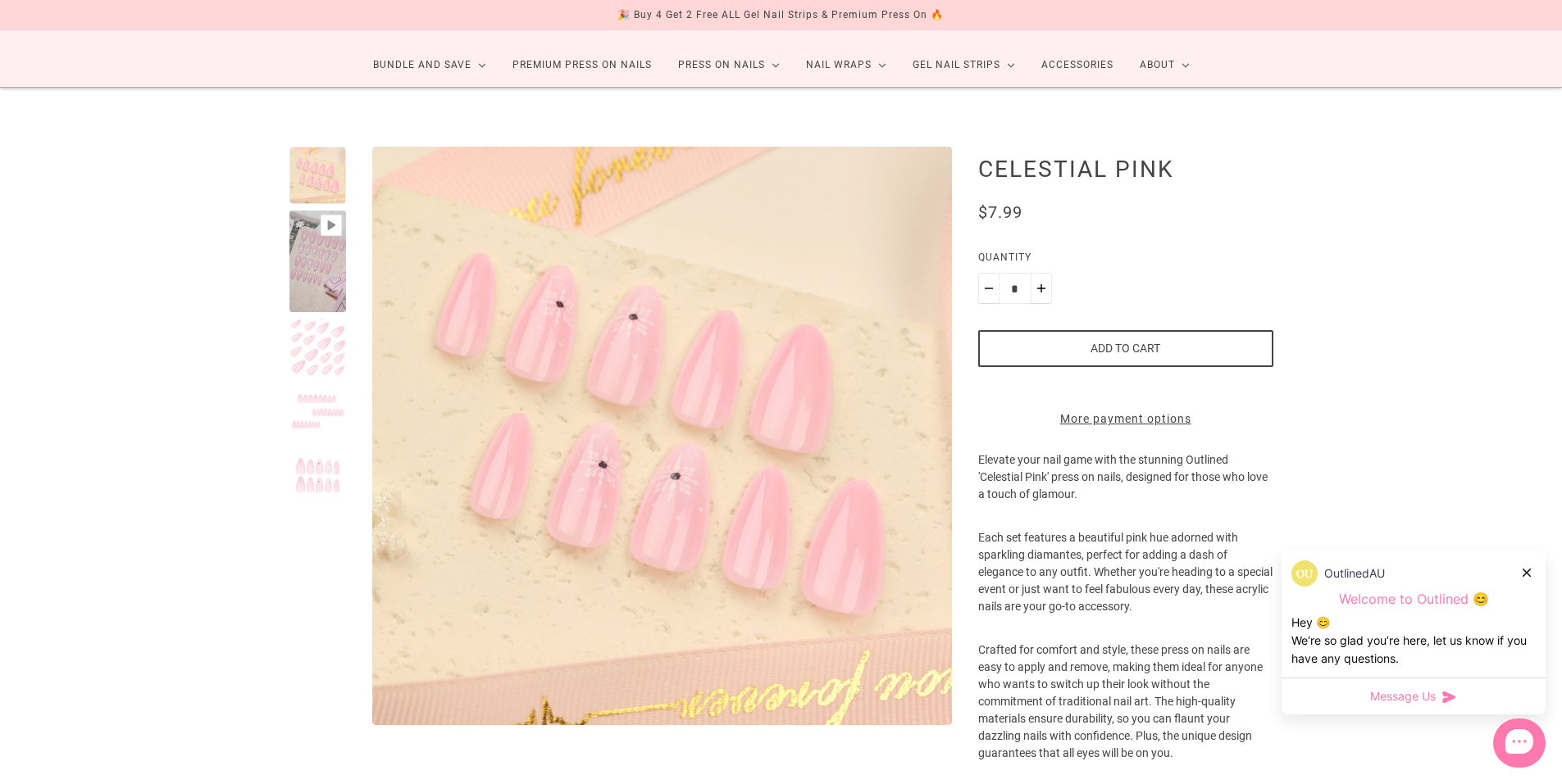
scroll to position [82, 0]
click at [1527, 568] on div at bounding box center [1527, 573] width 10 height 17
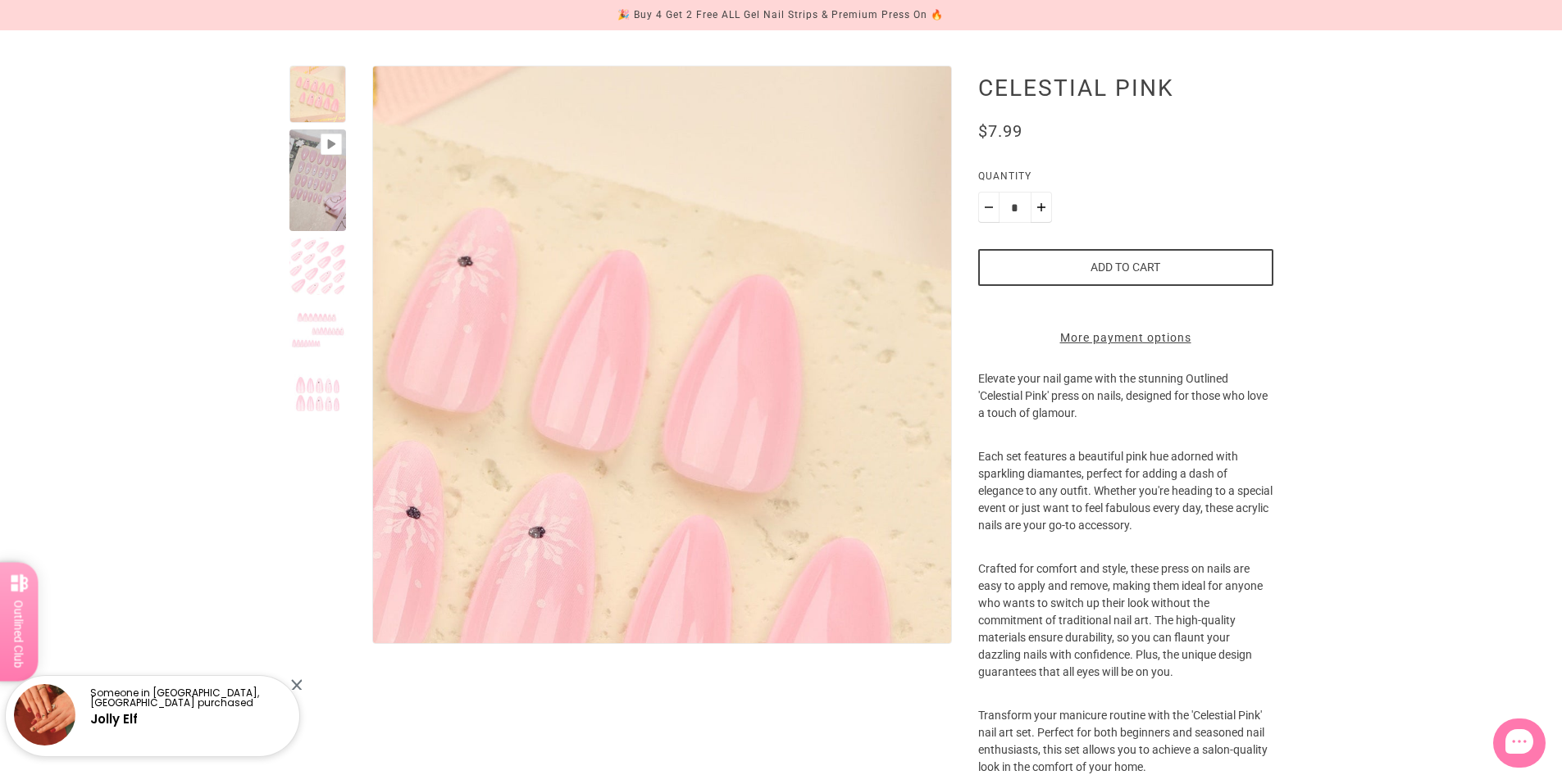
scroll to position [0, 0]
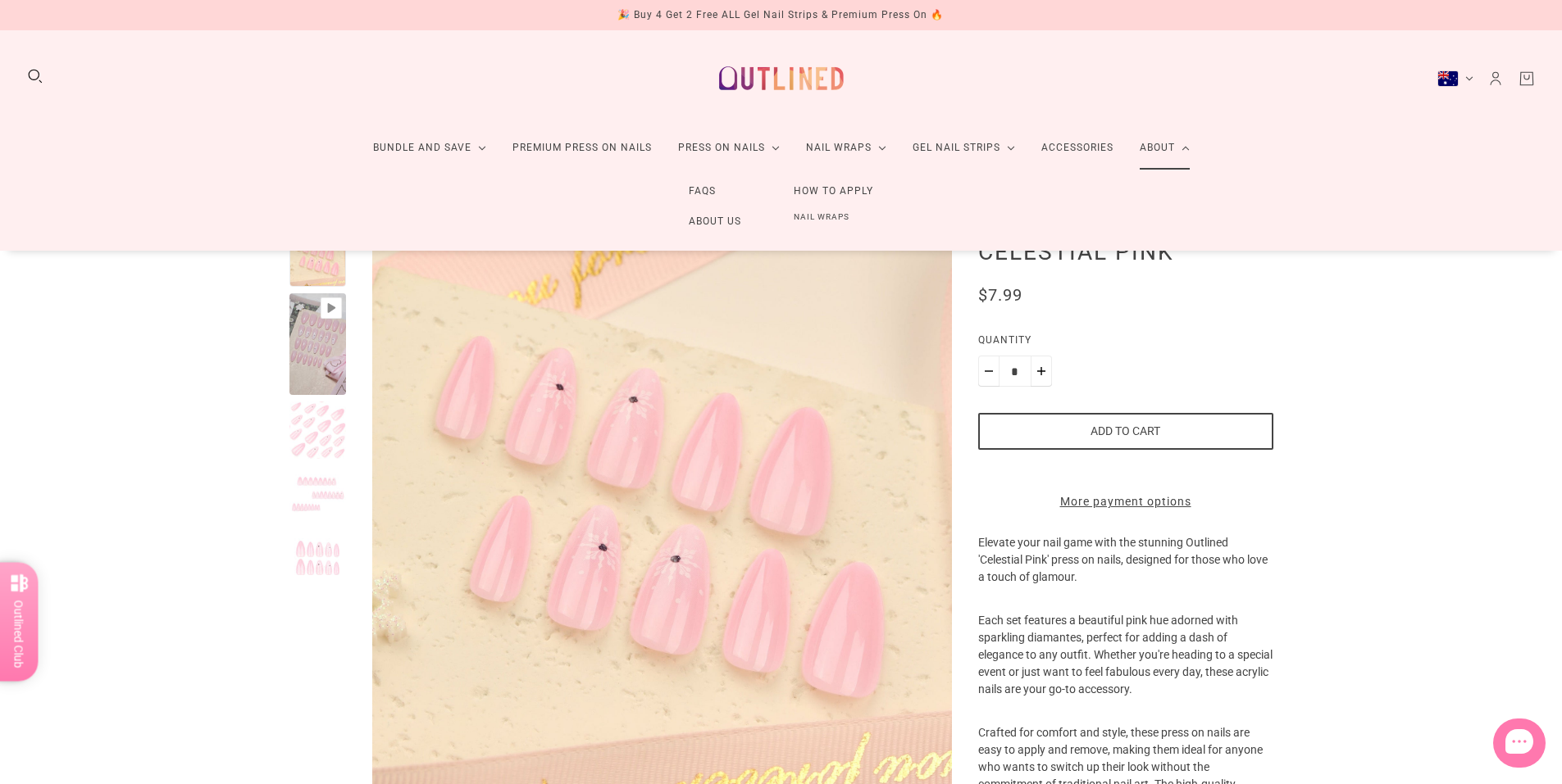
click at [836, 188] on link "How to Apply" at bounding box center [834, 191] width 132 height 30
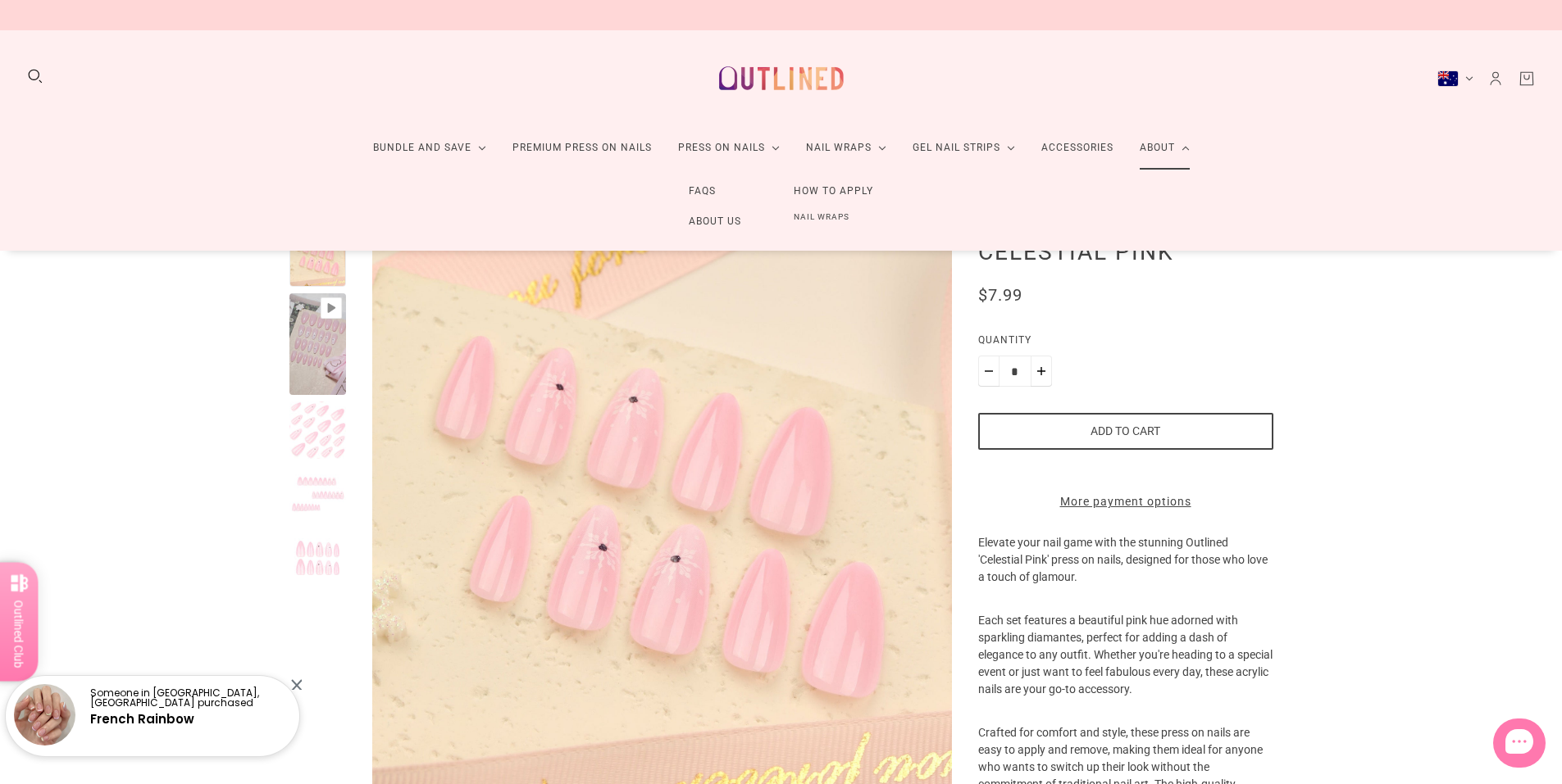
click at [857, 187] on link "How to Apply" at bounding box center [834, 191] width 132 height 30
click at [845, 188] on link "How to Apply" at bounding box center [834, 191] width 132 height 30
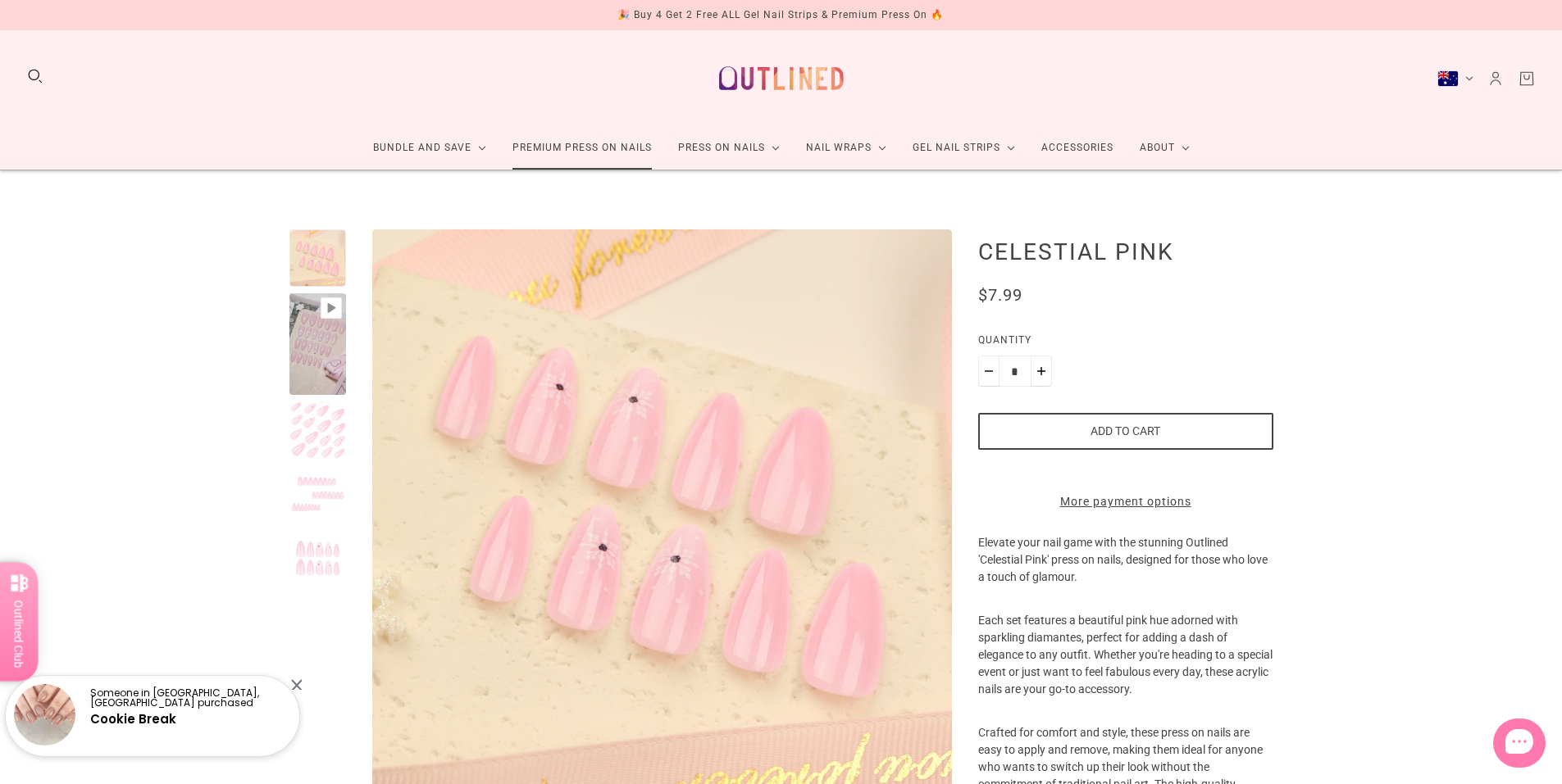
click at [614, 151] on link "Premium Press On Nails" at bounding box center [582, 148] width 166 height 43
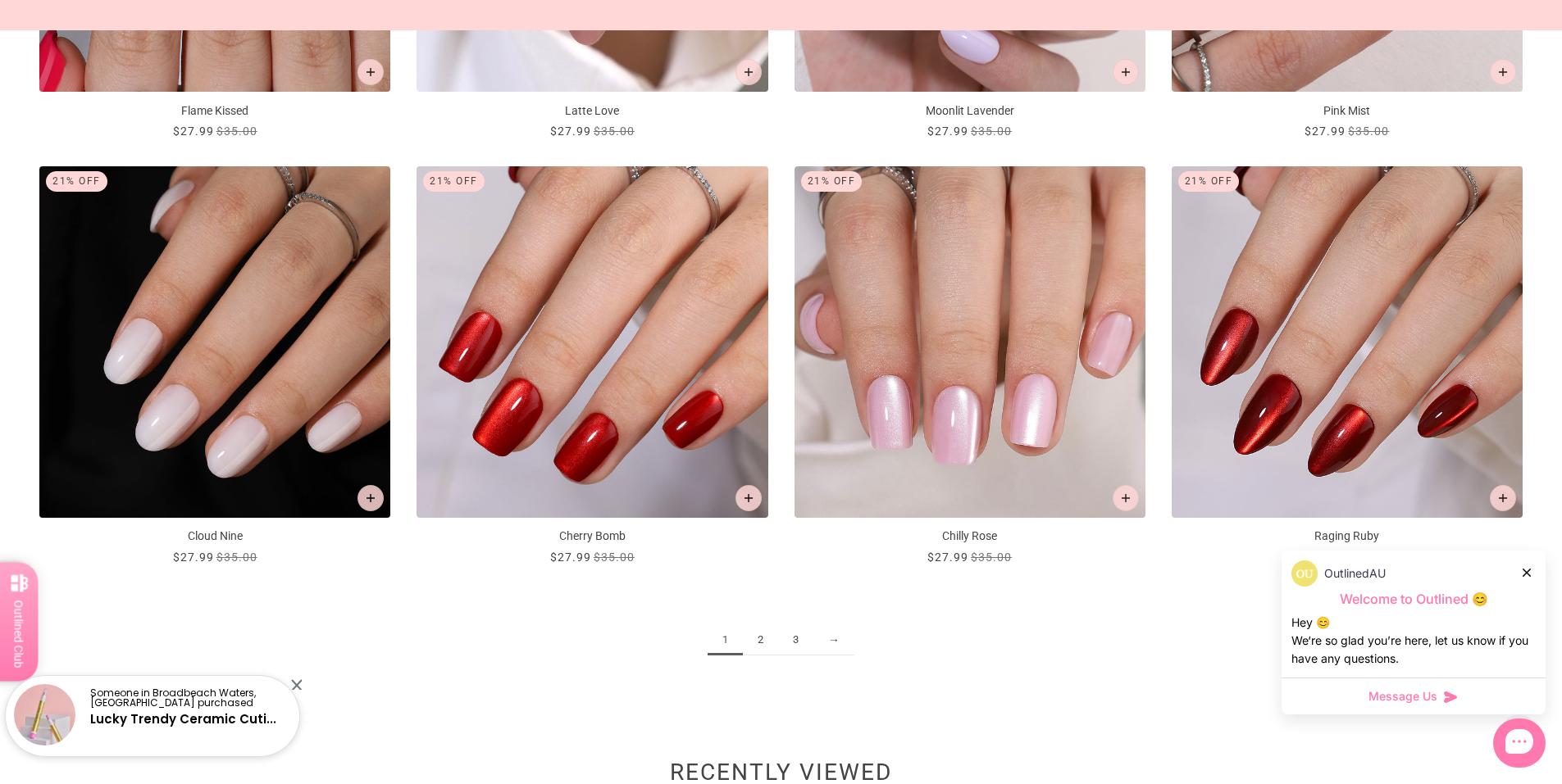
scroll to position [2377, 0]
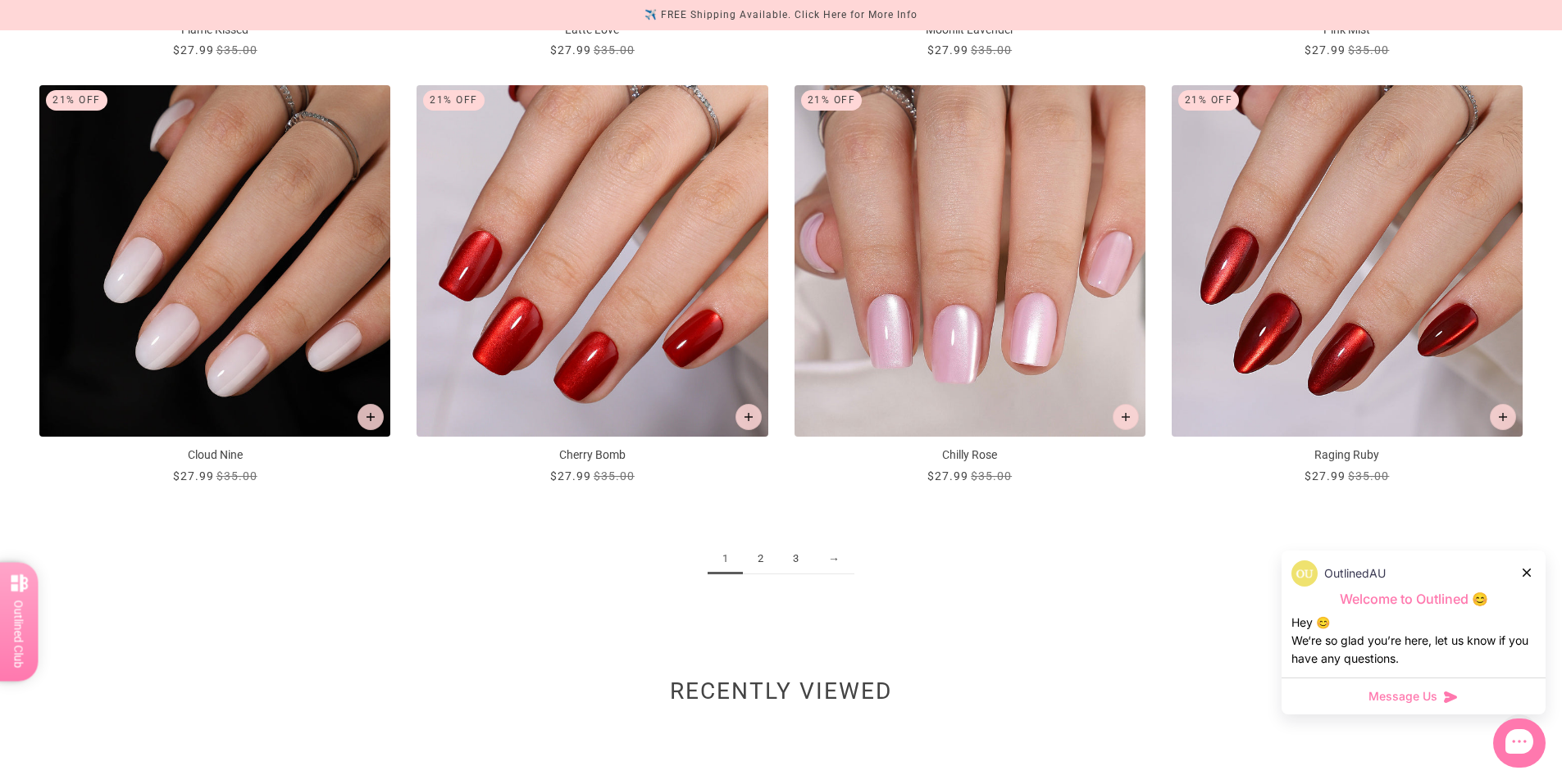
click at [763, 565] on link "2" at bounding box center [760, 559] width 36 height 30
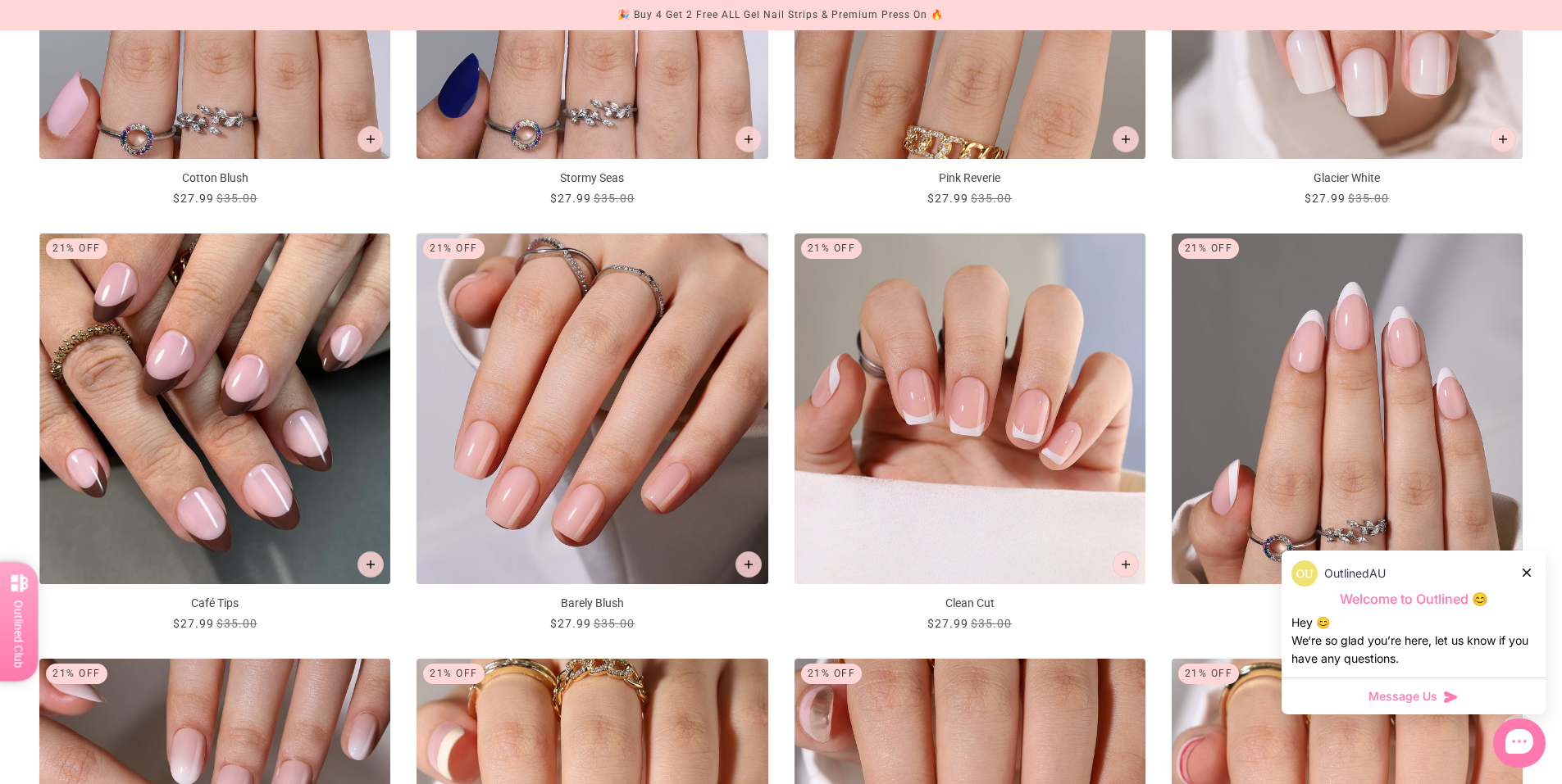
scroll to position [1393, 0]
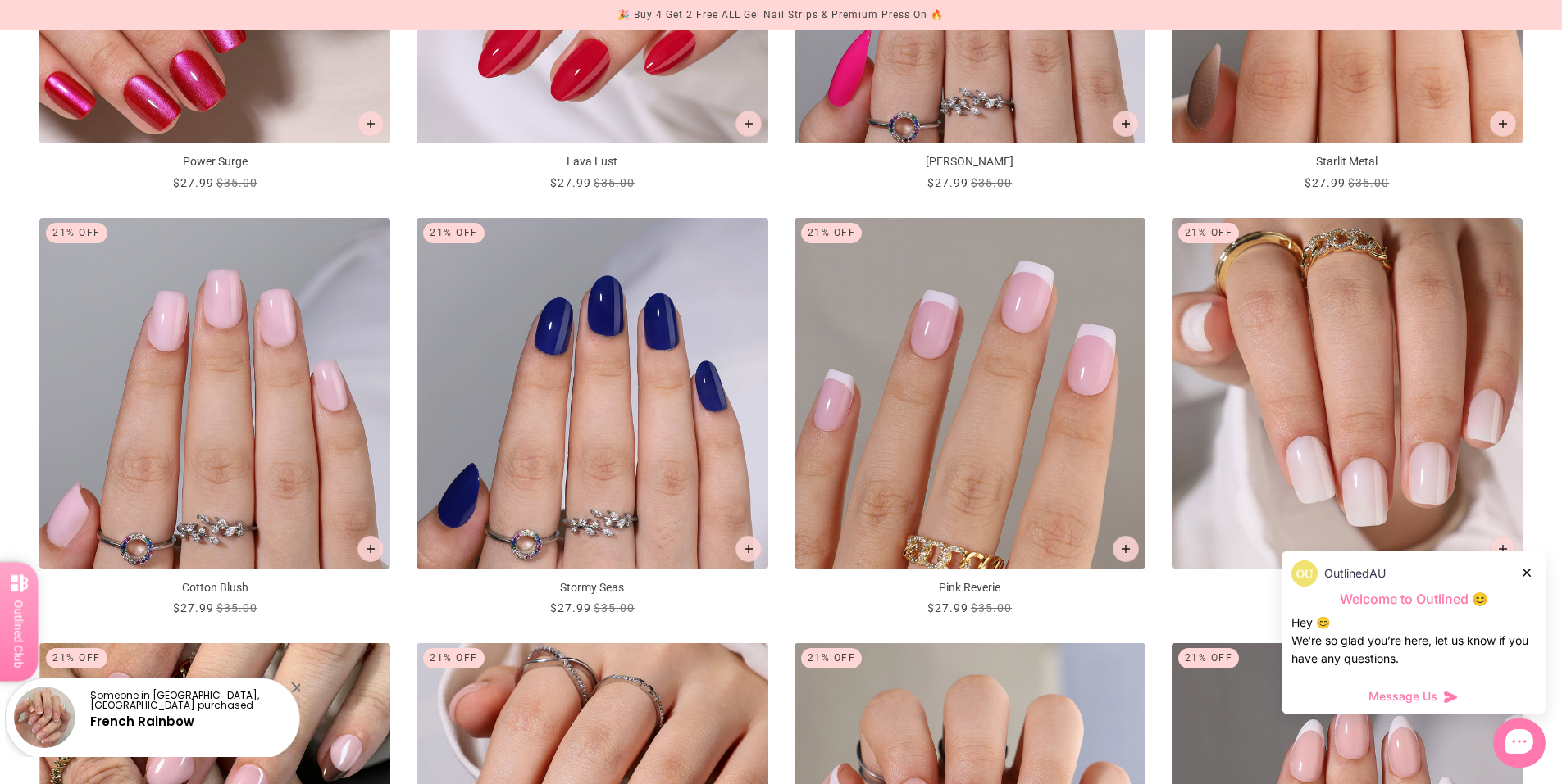
click at [1527, 576] on icon at bounding box center [1526, 572] width 8 height 8
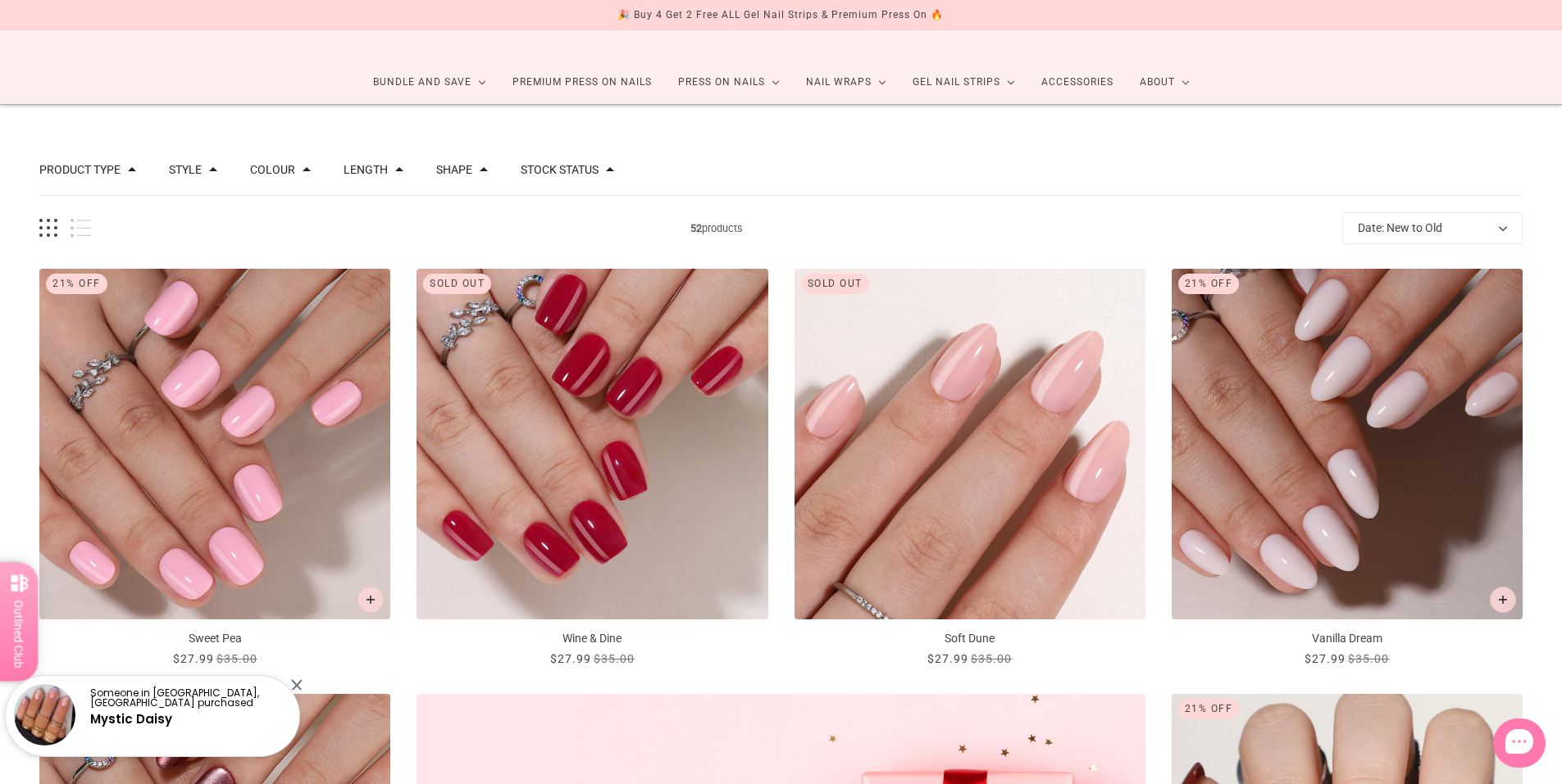
scroll to position [0, 0]
